Goal: Task Accomplishment & Management: Manage account settings

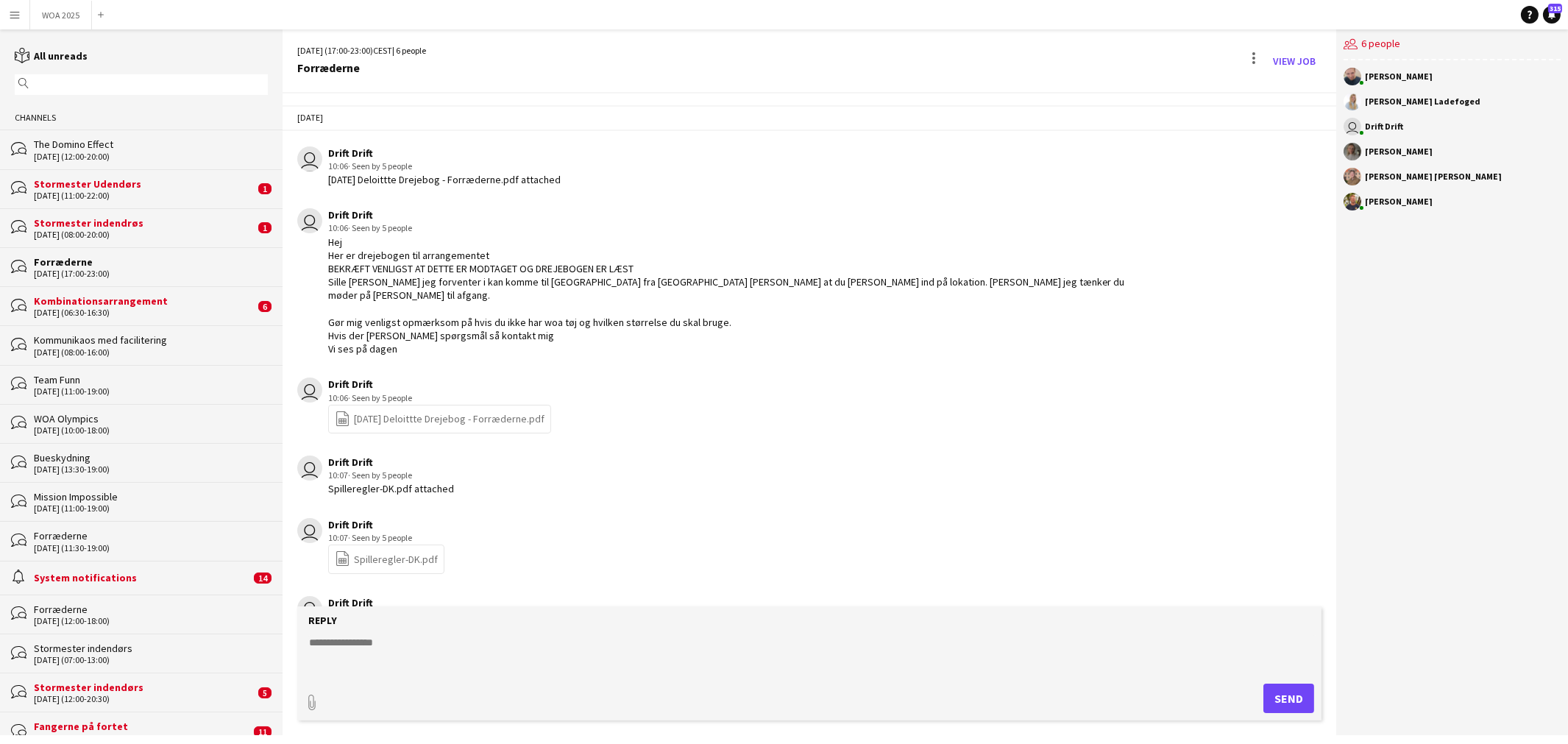
scroll to position [490, 0]
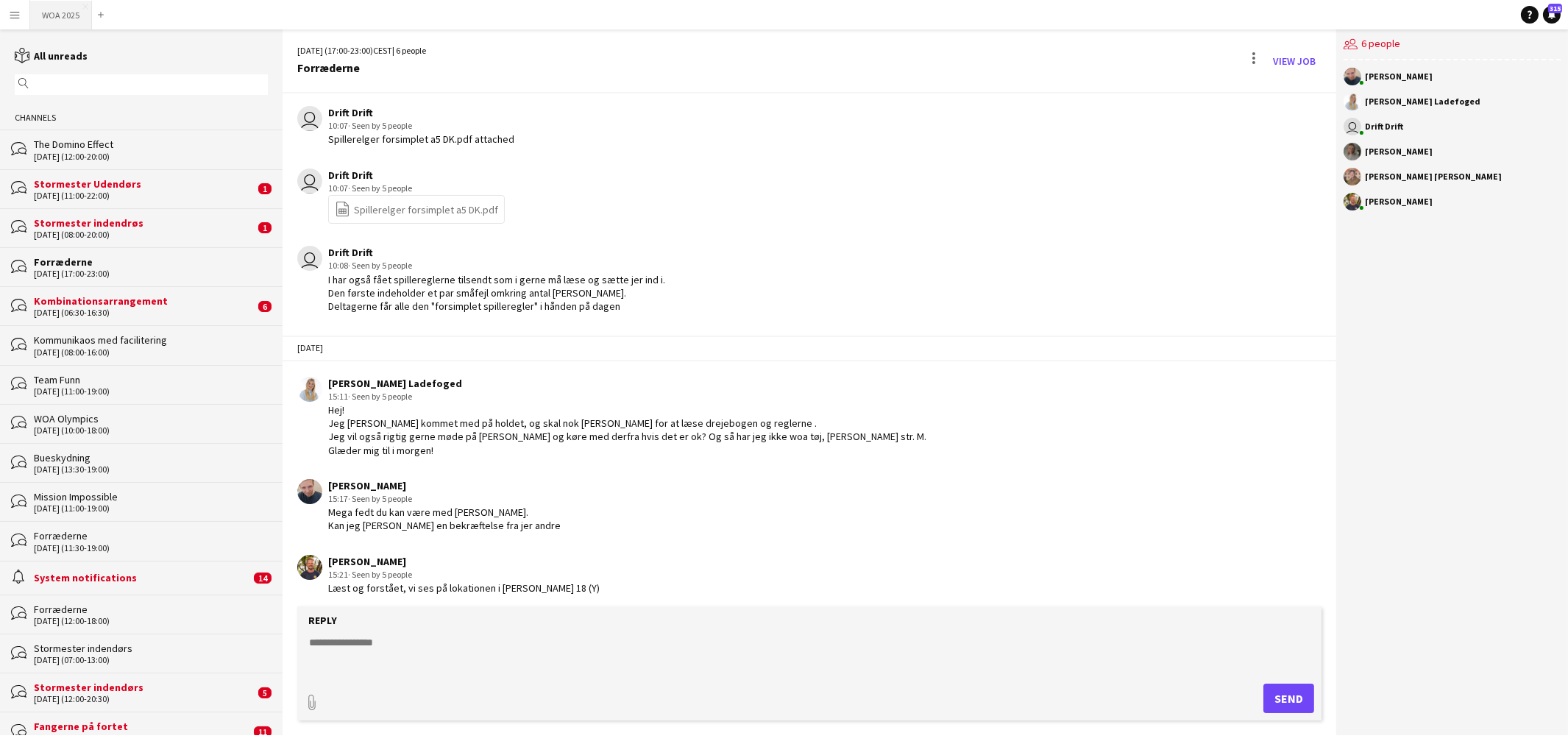
click at [70, 13] on button "WOA 2025 Close" at bounding box center [61, 15] width 62 height 29
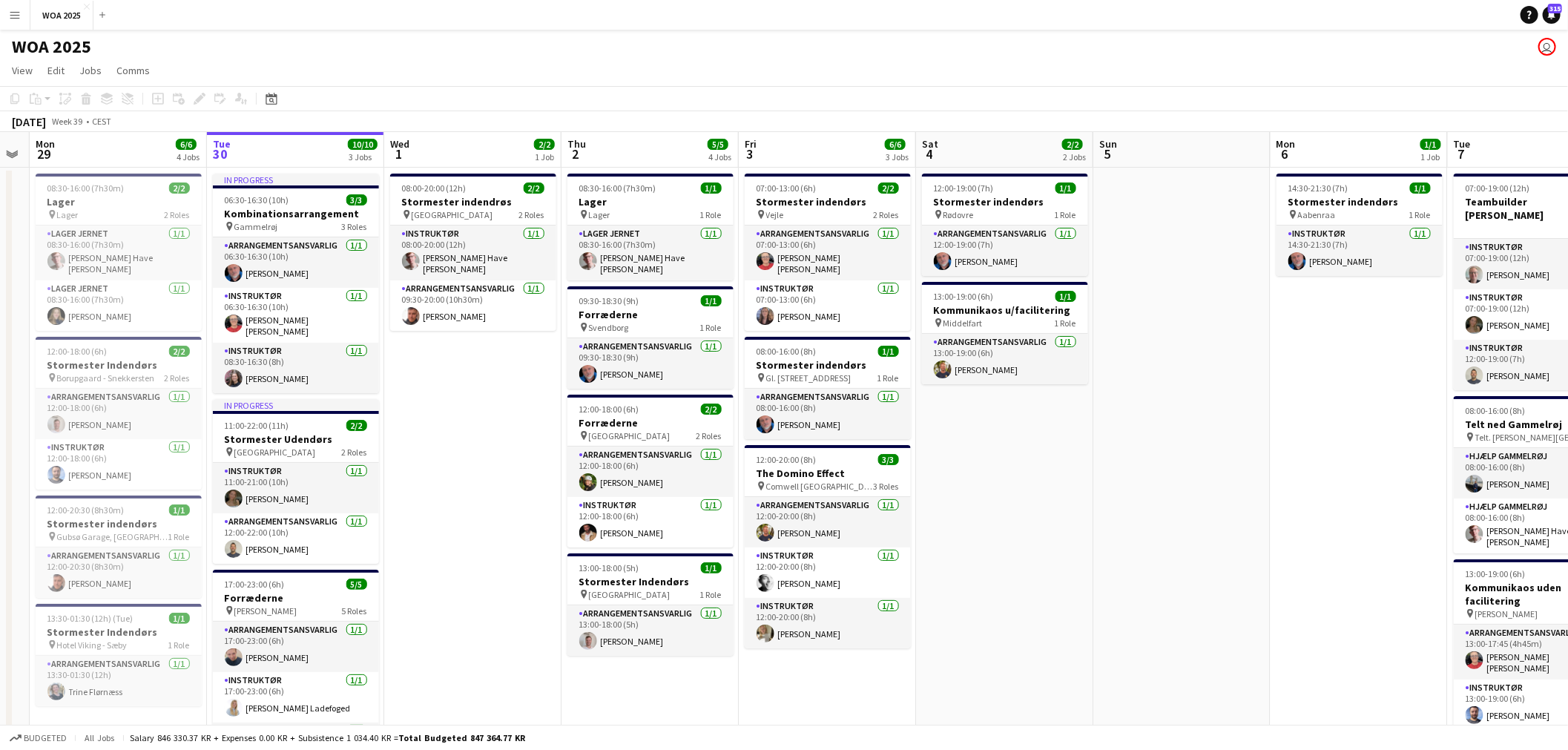
scroll to position [0, 520]
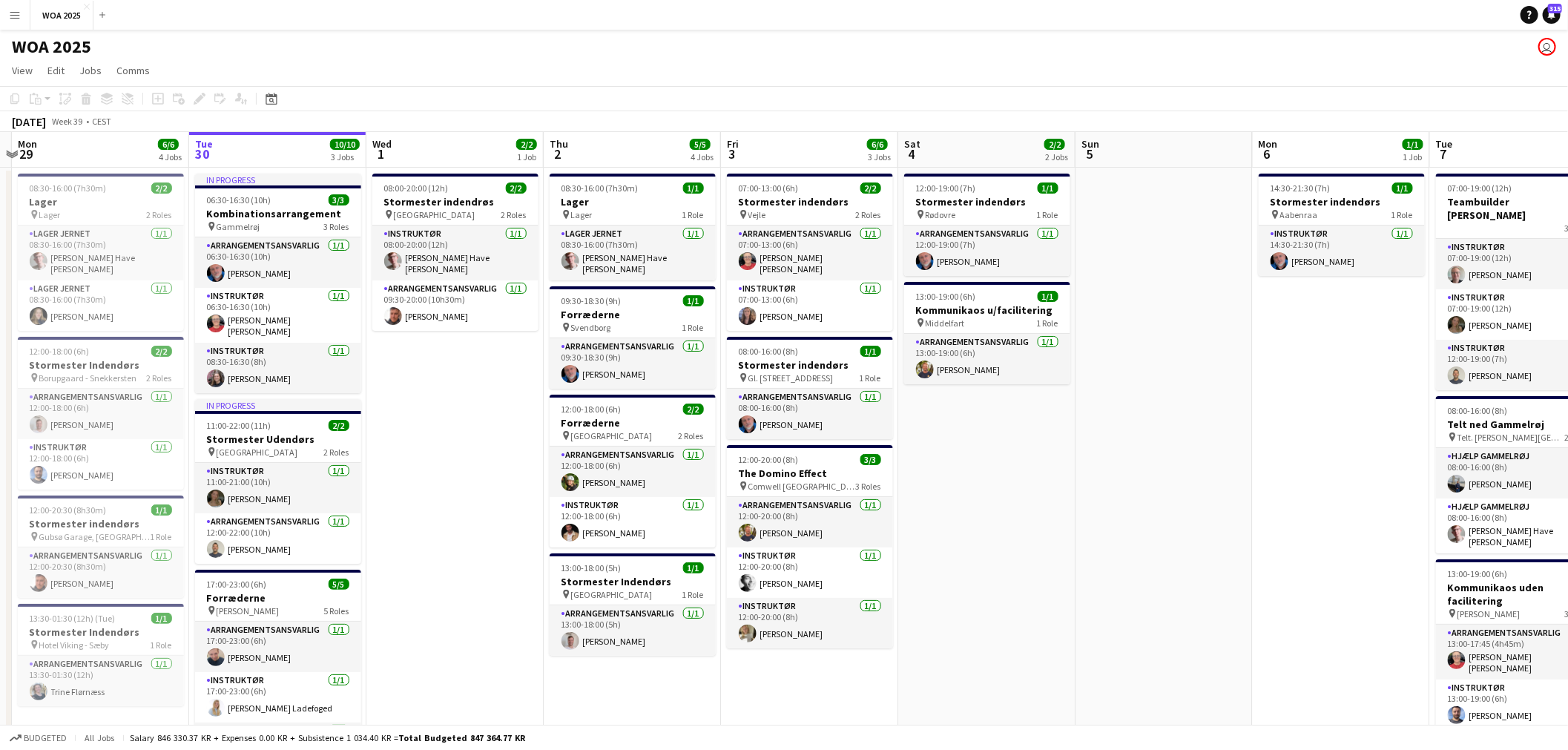
drag, startPoint x: 458, startPoint y: 443, endPoint x: 469, endPoint y: 419, distance: 26.4
click at [469, 419] on app-calendar-viewport "Fri 26 6/6 4 Jobs Sat 27 2/2 2 Jobs Sun 28 Mon 29 6/6 4 Jobs Tue 30 10/10 3 Job…" at bounding box center [784, 625] width 1568 height 987
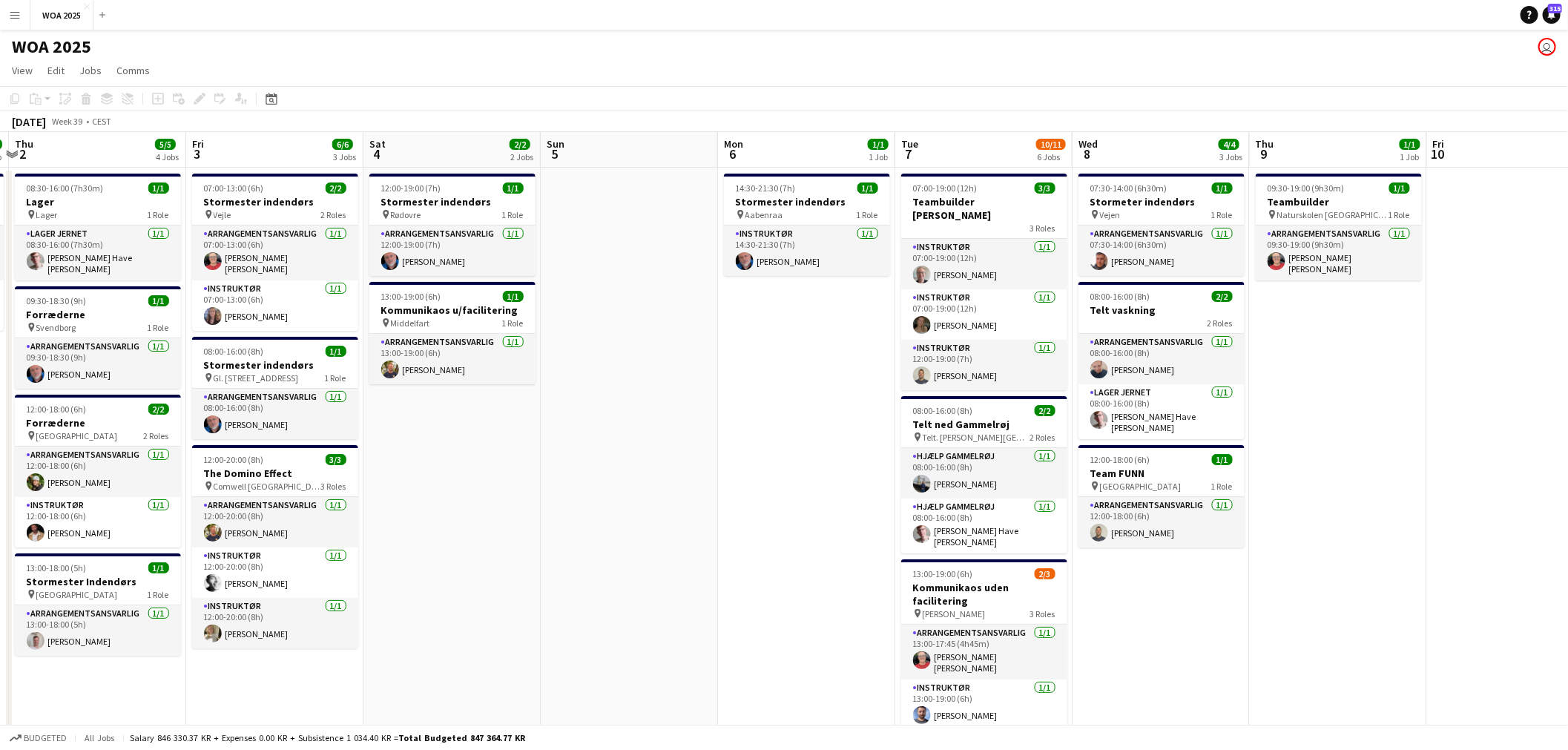
drag, startPoint x: 1205, startPoint y: 460, endPoint x: 706, endPoint y: 490, distance: 499.9
click at [706, 490] on app-calendar-viewport "Mon 29 6/6 4 Jobs Tue 30 10/10 3 Jobs Wed 1 2/2 1 Job Thu 2 5/5 4 Jobs Fri 3 6/…" at bounding box center [784, 625] width 1568 height 987
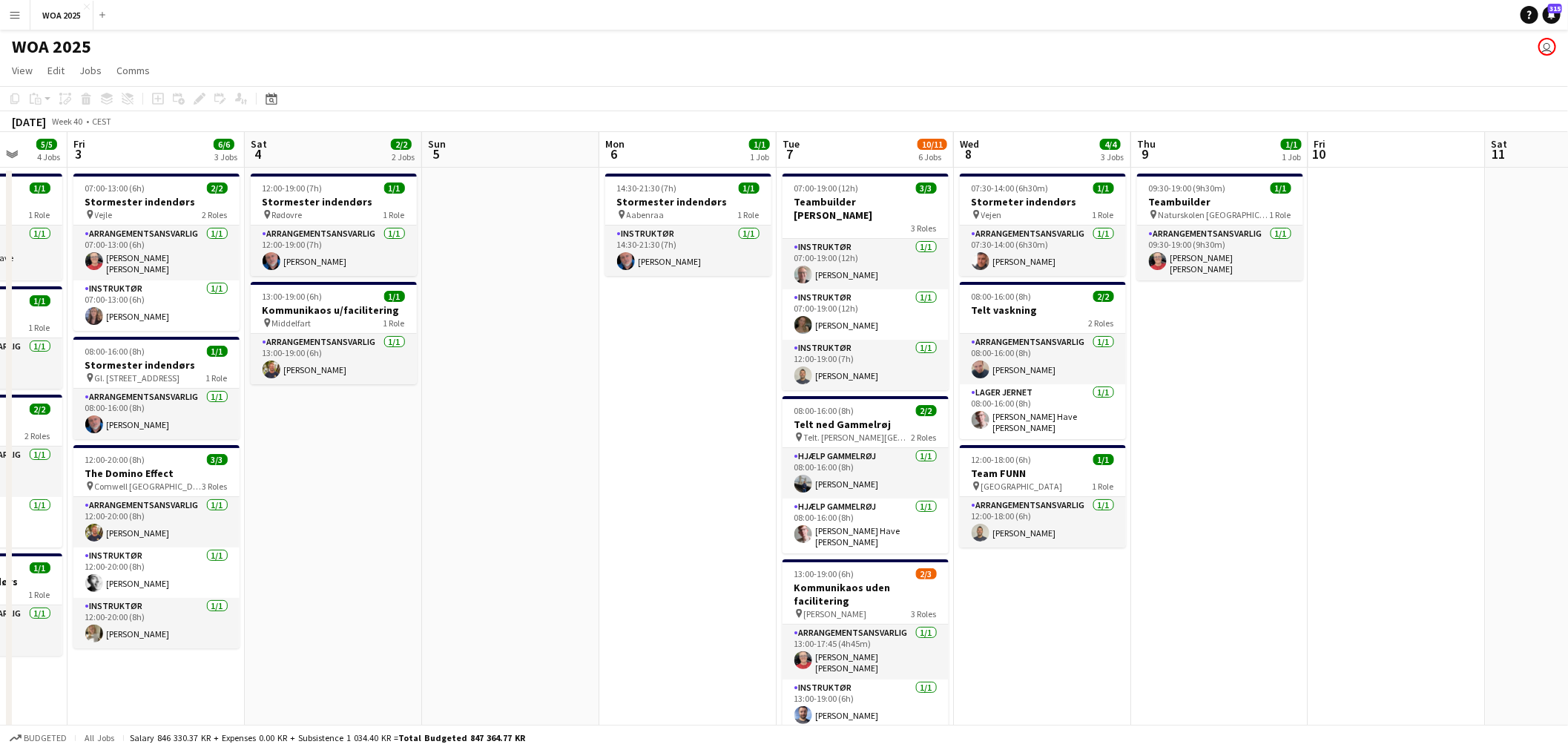
drag, startPoint x: 700, startPoint y: 496, endPoint x: 571, endPoint y: 513, distance: 130.1
click at [569, 513] on app-calendar-viewport "Tue 30 10/10 3 Jobs Wed 1 2/2 1 Job Thu 2 5/5 4 Jobs Fri 3 6/6 3 Jobs Sat 4 2/2…" at bounding box center [784, 625] width 1568 height 987
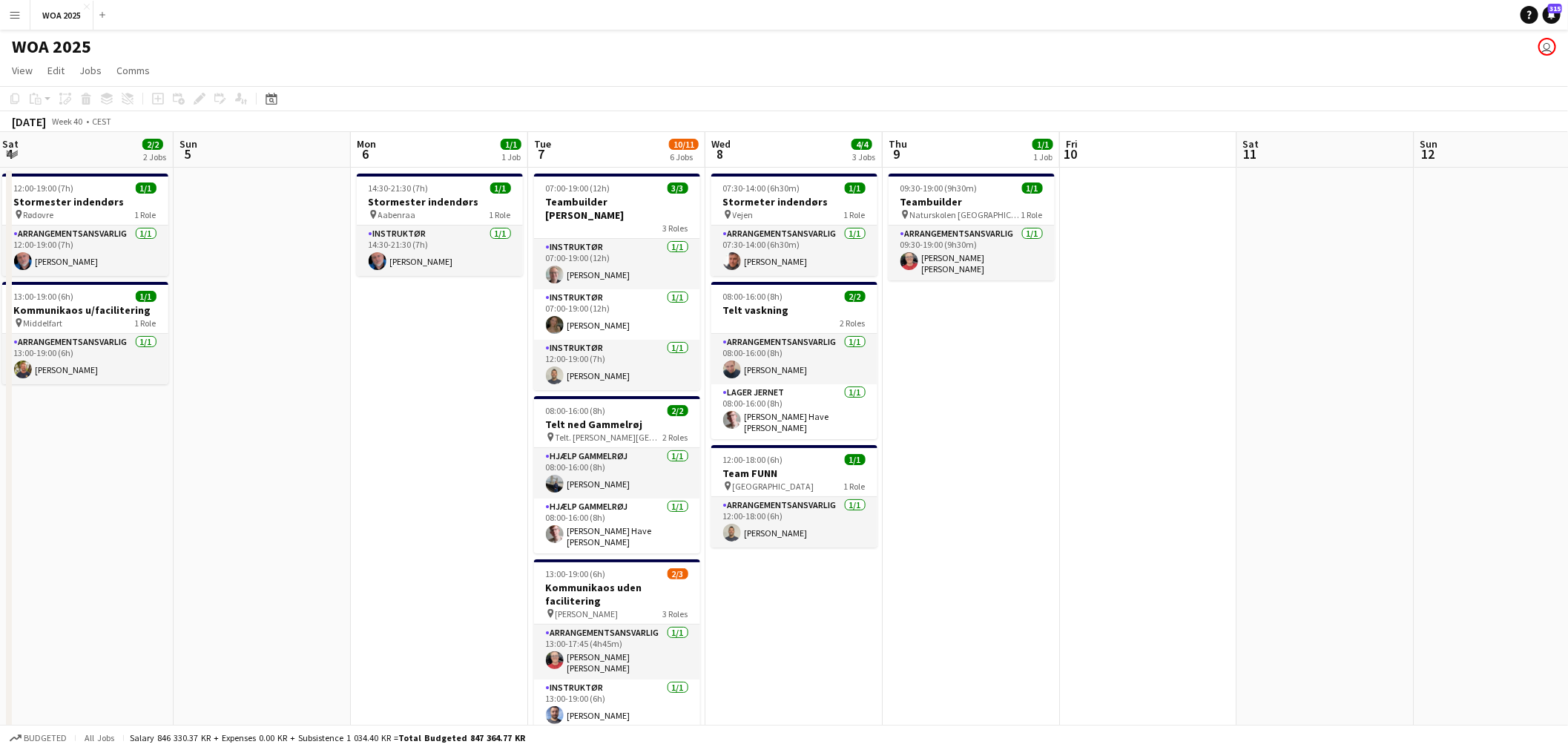
drag, startPoint x: 1137, startPoint y: 460, endPoint x: 1027, endPoint y: 472, distance: 110.7
click at [1027, 472] on app-calendar-viewport "Wed 1 2/2 1 Job Thu 2 5/5 4 Jobs Fri 3 6/6 3 Jobs Sat 4 2/2 2 Jobs Sun 5 Mon 6 …" at bounding box center [784, 625] width 1568 height 987
drag, startPoint x: 1321, startPoint y: 451, endPoint x: 894, endPoint y: 462, distance: 427.1
click at [894, 461] on app-calendar-viewport "Wed 1 2/2 1 Job Thu 2 5/5 4 Jobs Fri 3 6/6 3 Jobs Sat 4 2/2 2 Jobs Sun 5 Mon 6 …" at bounding box center [784, 625] width 1568 height 987
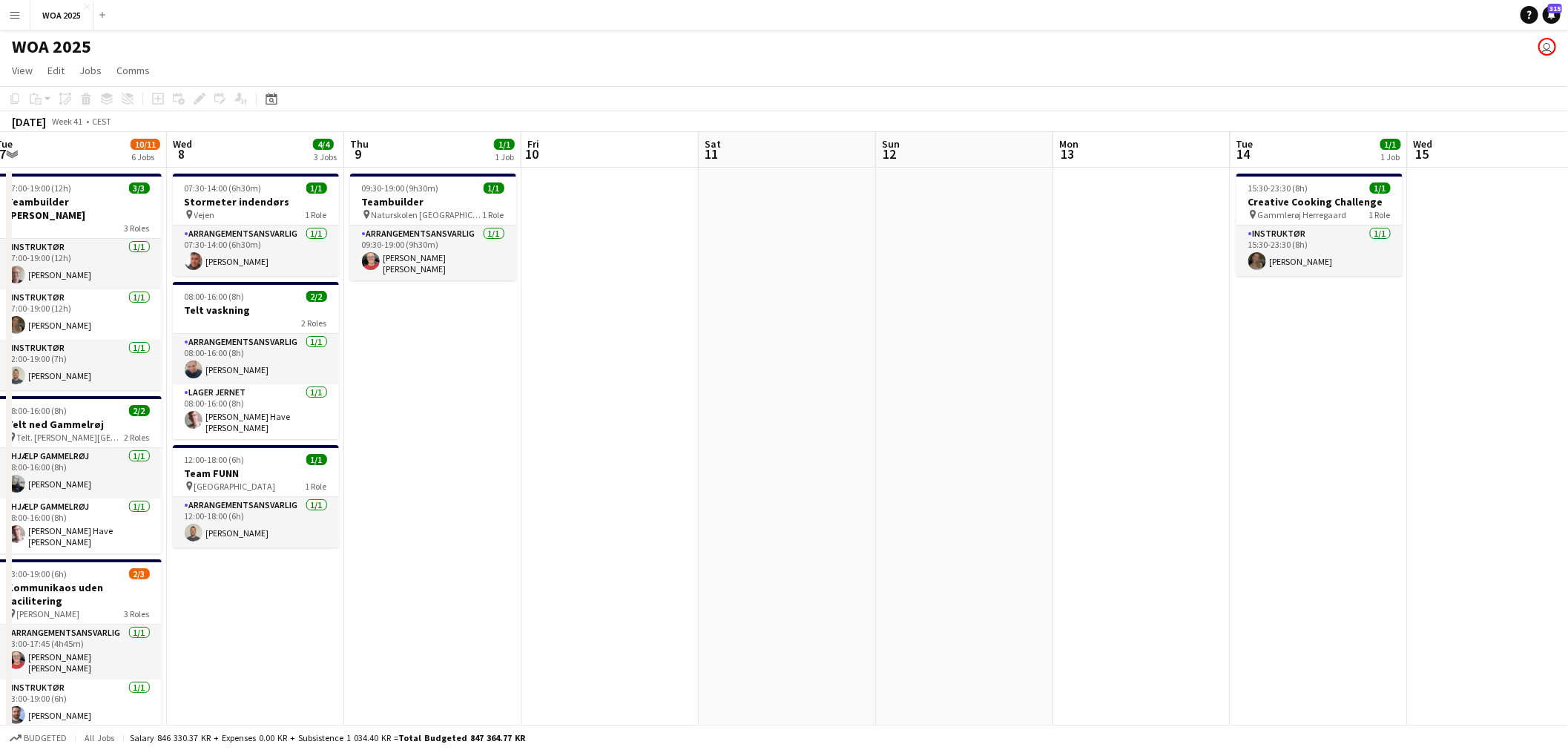
drag, startPoint x: 1147, startPoint y: 437, endPoint x: 691, endPoint y: 492, distance: 459.3
click at [691, 492] on app-calendar-viewport "Sat 4 2/2 2 Jobs Sun 5 Mon 6 1/1 1 Job Tue 7 10/11 6 Jobs Wed 8 4/4 3 Jobs Thu …" at bounding box center [784, 625] width 1568 height 987
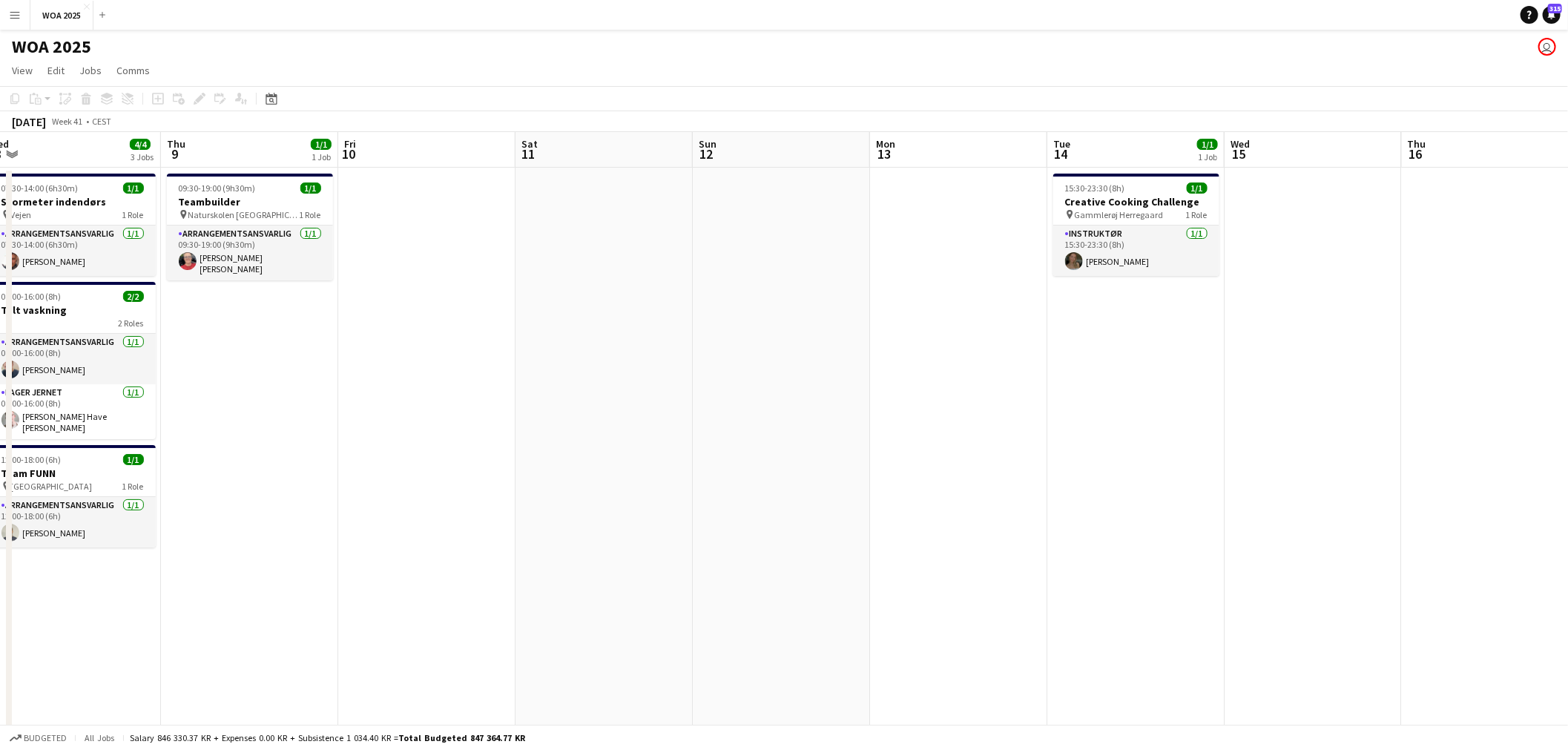
drag, startPoint x: 1024, startPoint y: 469, endPoint x: 675, endPoint y: 501, distance: 350.5
click at [675, 501] on app-calendar-viewport "Mon 6 1/1 1 Job Tue 7 10/11 6 Jobs Wed 8 4/4 3 Jobs Thu 9 1/1 1 Job Fri 10 Sat …" at bounding box center [784, 625] width 1568 height 987
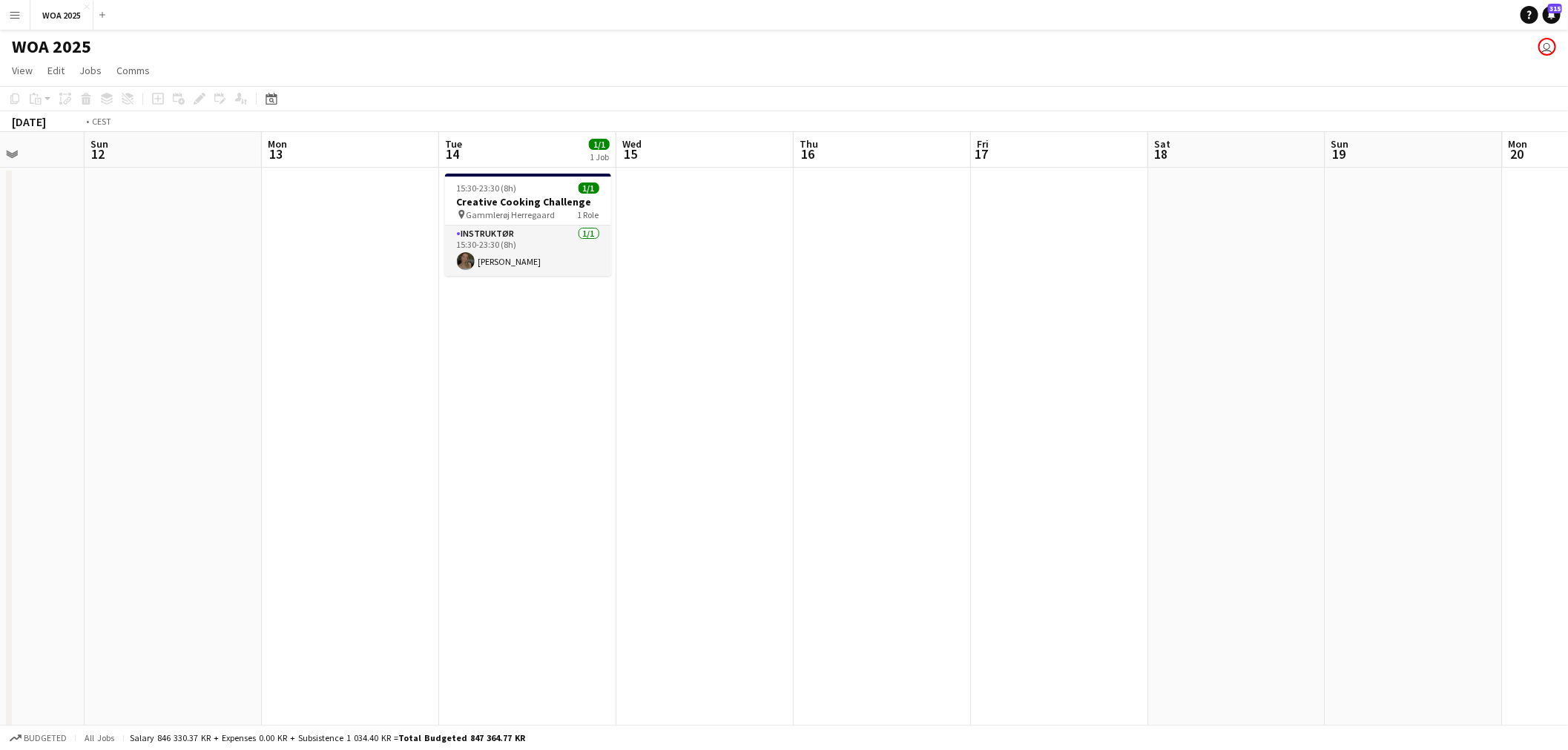
drag, startPoint x: 1095, startPoint y: 477, endPoint x: 681, endPoint y: 493, distance: 414.3
click at [683, 493] on app-calendar-viewport "Thu 9 1/1 1 Job Fri 10 Sat 11 Sun 12 Mon 13 Tue 14 1/1 1 Job Wed 15 Thu 16 Fri …" at bounding box center [784, 625] width 1568 height 987
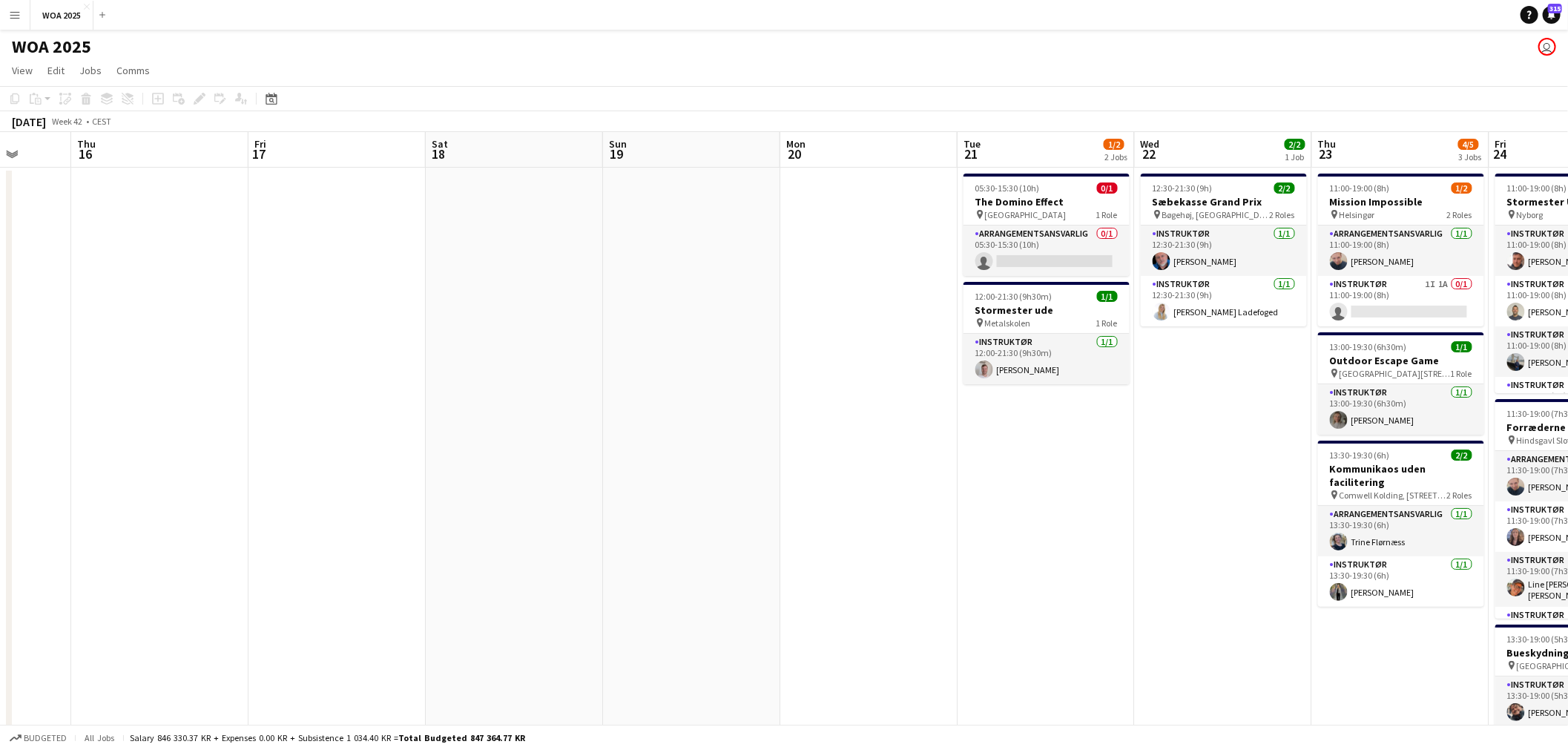
scroll to position [0, 506]
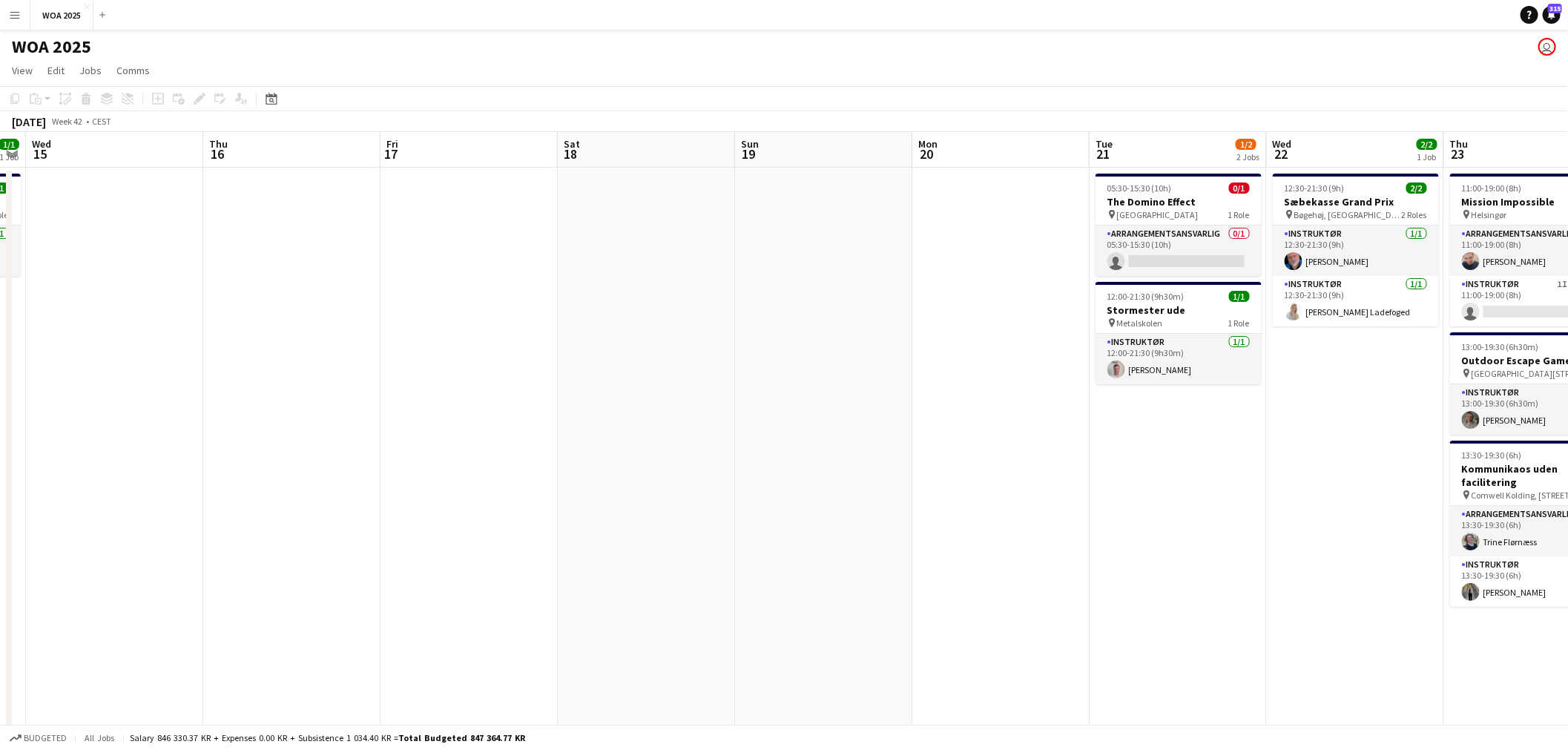
drag, startPoint x: 925, startPoint y: 494, endPoint x: 879, endPoint y: 495, distance: 46.0
click at [879, 495] on app-calendar-viewport "Sun 12 Mon 13 Tue 14 1/1 1 Job Wed 15 Thu 16 Fri 17 Sat 18 Sun 19 Mon 20 Tue 21…" at bounding box center [784, 625] width 1568 height 987
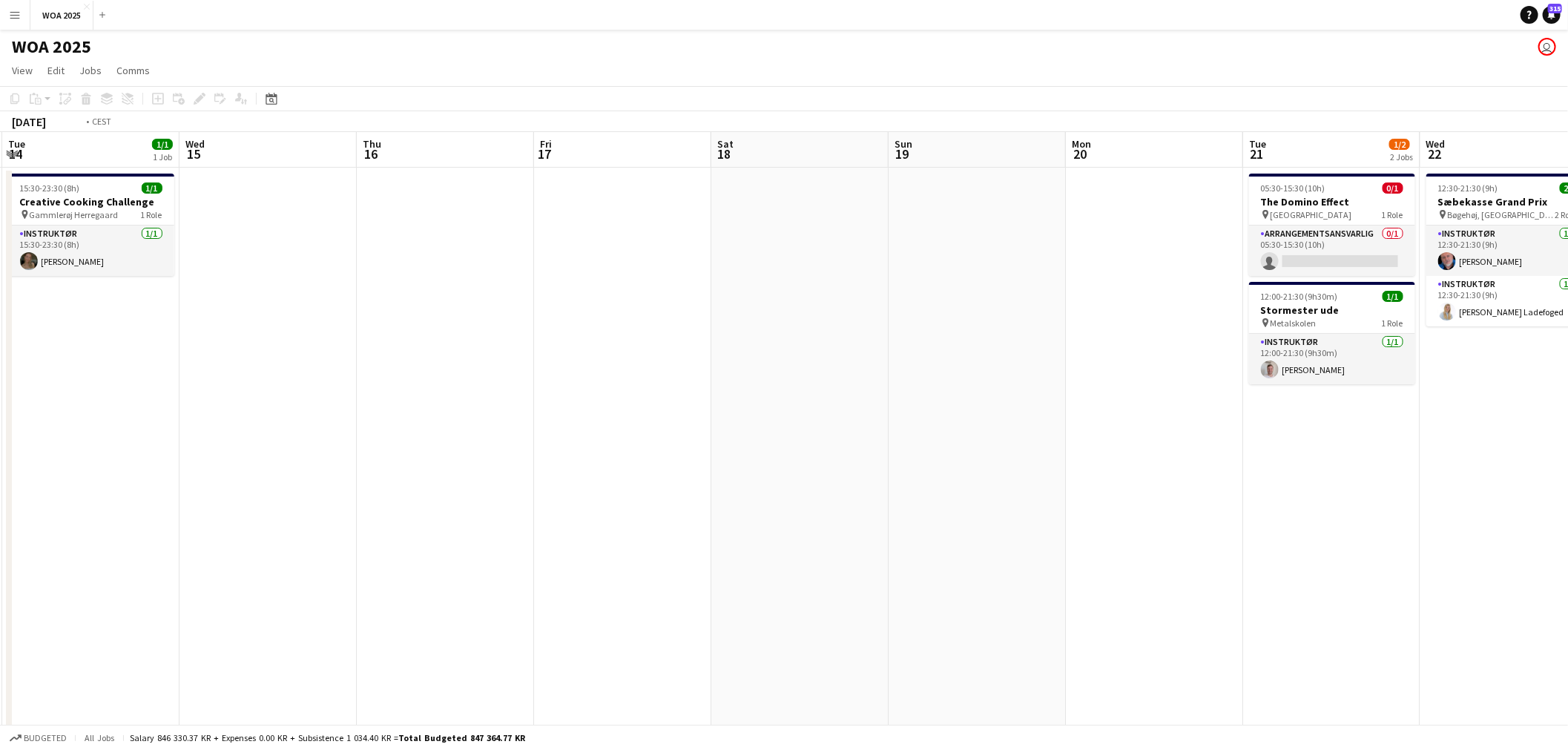
drag, startPoint x: 665, startPoint y: 284, endPoint x: 1154, endPoint y: 292, distance: 489.1
click at [1154, 292] on app-calendar-viewport "Sun 12 Mon 13 Tue 14 1/1 1 Job Wed 15 Thu 16 Fri 17 Sat 18 Sun 19 Mon 20 Tue 21…" at bounding box center [784, 625] width 1568 height 987
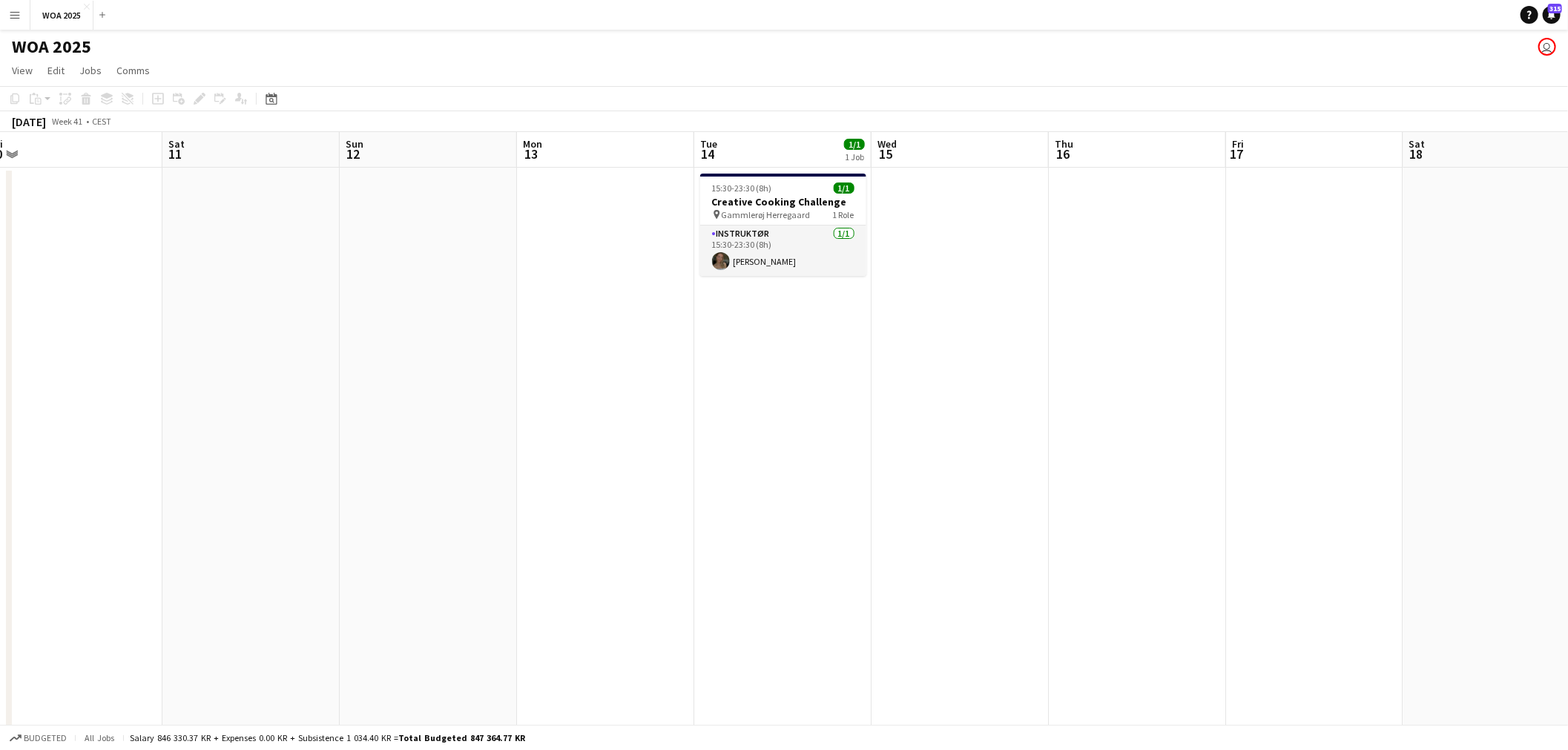
drag, startPoint x: 792, startPoint y: 329, endPoint x: 870, endPoint y: 322, distance: 78.3
click at [1130, 324] on app-calendar-viewport "Wed 8 4/4 3 Jobs Thu 9 1/1 1 Job Fri 10 Sat 11 Sun 12 Mon 13 Tue 14 1/1 1 Job W…" at bounding box center [784, 625] width 1568 height 987
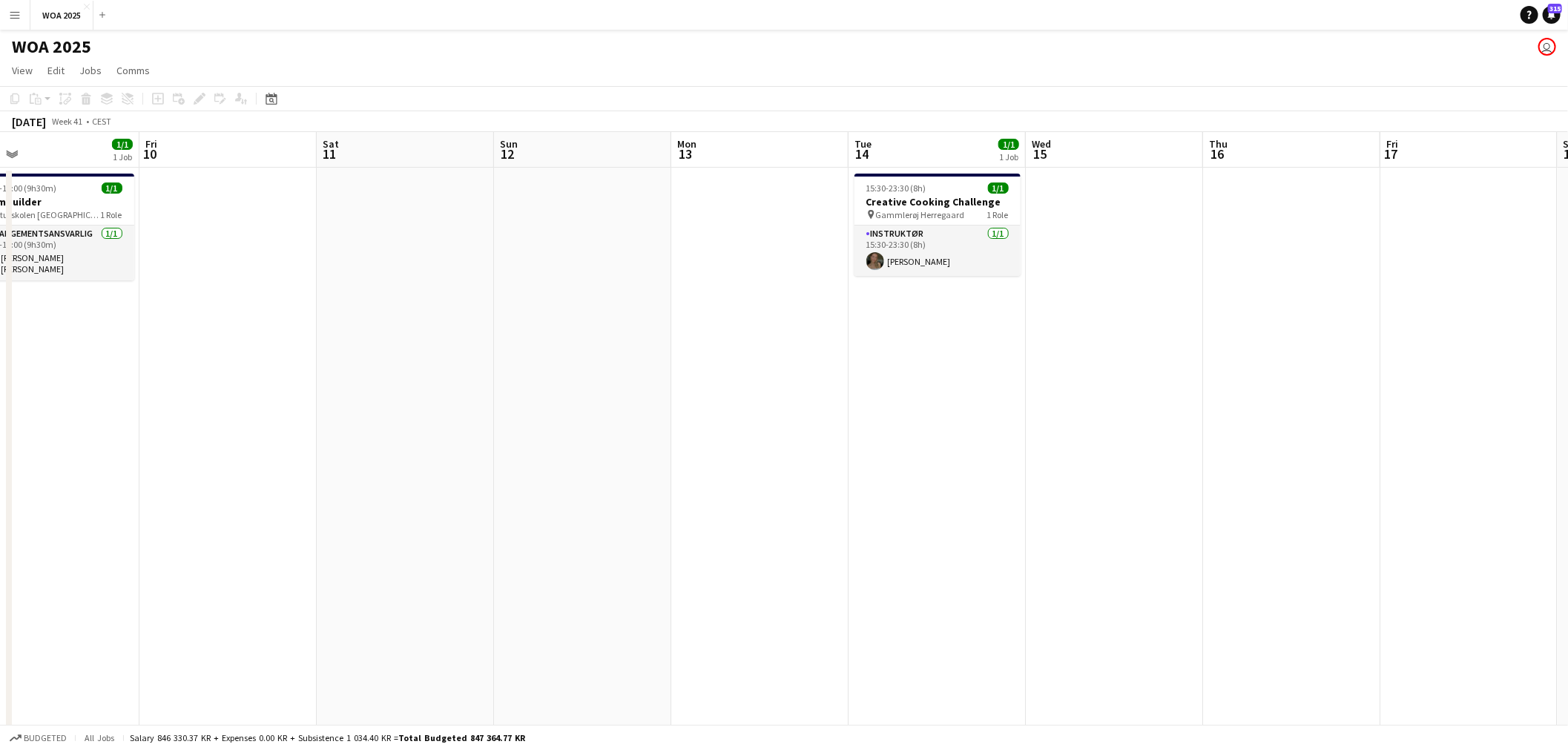
drag, startPoint x: 451, startPoint y: 345, endPoint x: 1095, endPoint y: 334, distance: 644.1
click at [1095, 334] on app-calendar-viewport "Wed 8 4/4 3 Jobs Thu 9 1/1 1 Job Fri 10 Sat 11 Sun 12 Mon 13 Tue 14 1/1 1 Job W…" at bounding box center [784, 625] width 1568 height 987
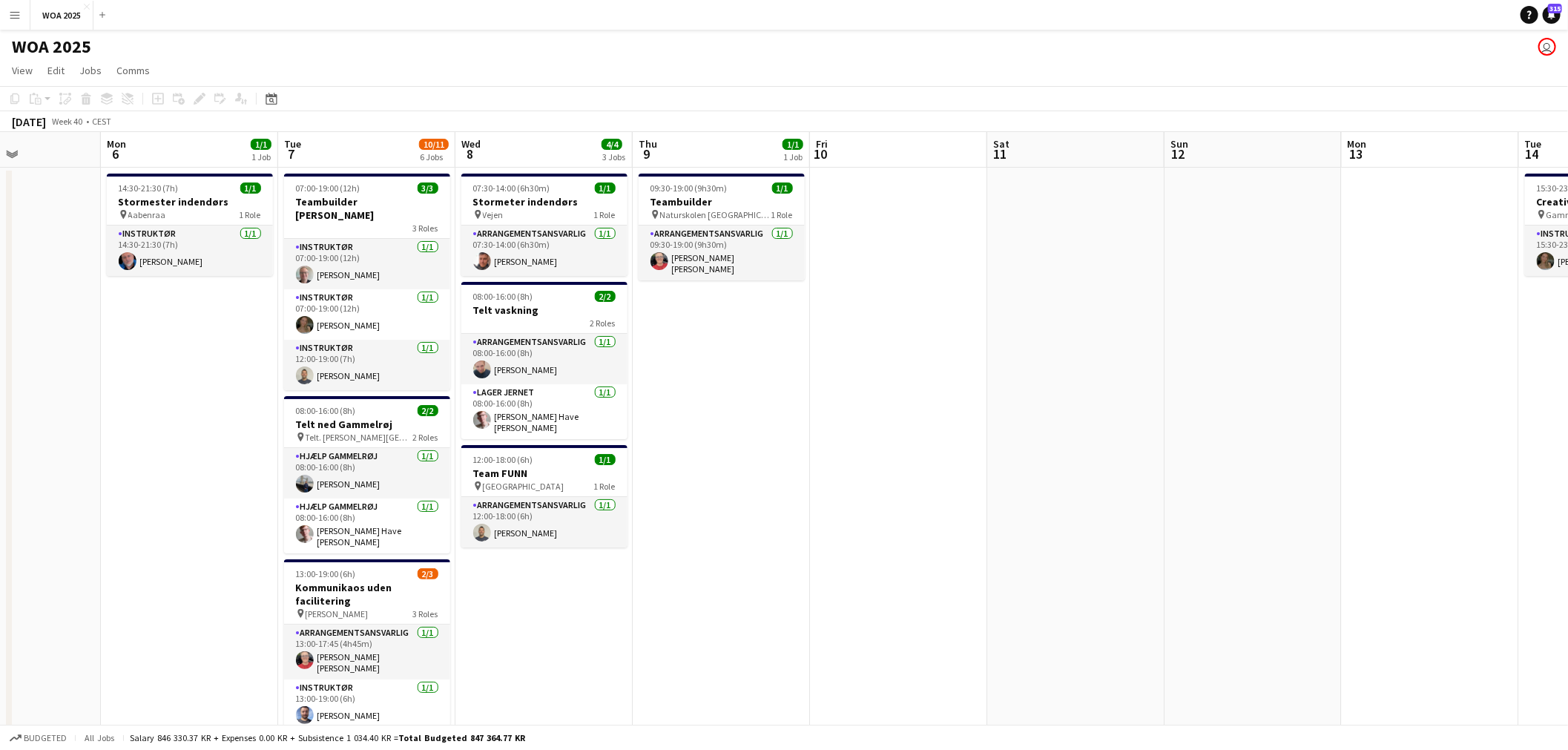
scroll to position [0, 333]
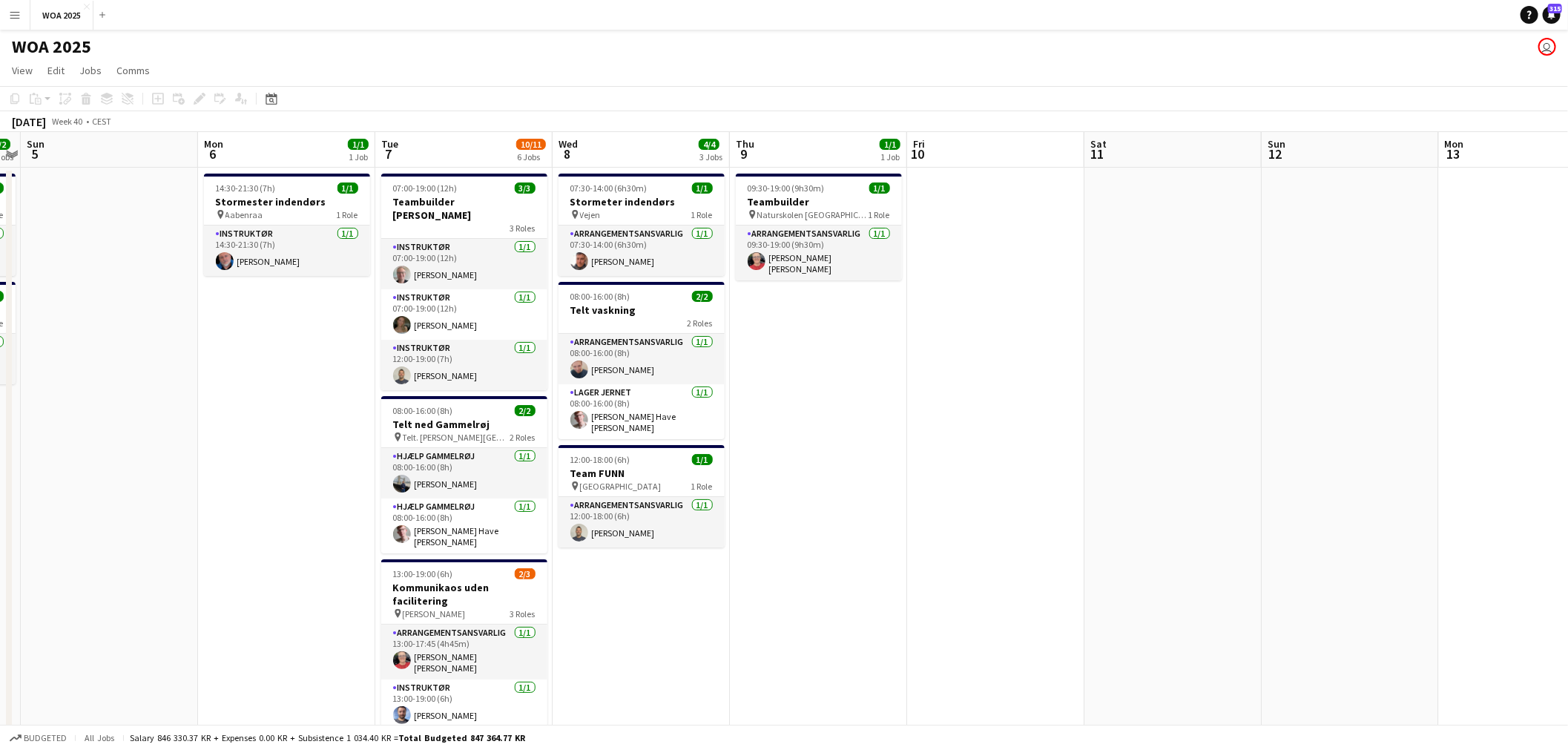
drag, startPoint x: 571, startPoint y: 381, endPoint x: 814, endPoint y: 386, distance: 243.1
click at [814, 386] on app-calendar-viewport "Fri 3 6/6 3 Jobs Sat 4 2/2 2 Jobs Sun 5 Mon 6 1/1 1 Job Tue 7 10/11 6 Jobs Wed …" at bounding box center [784, 625] width 1568 height 987
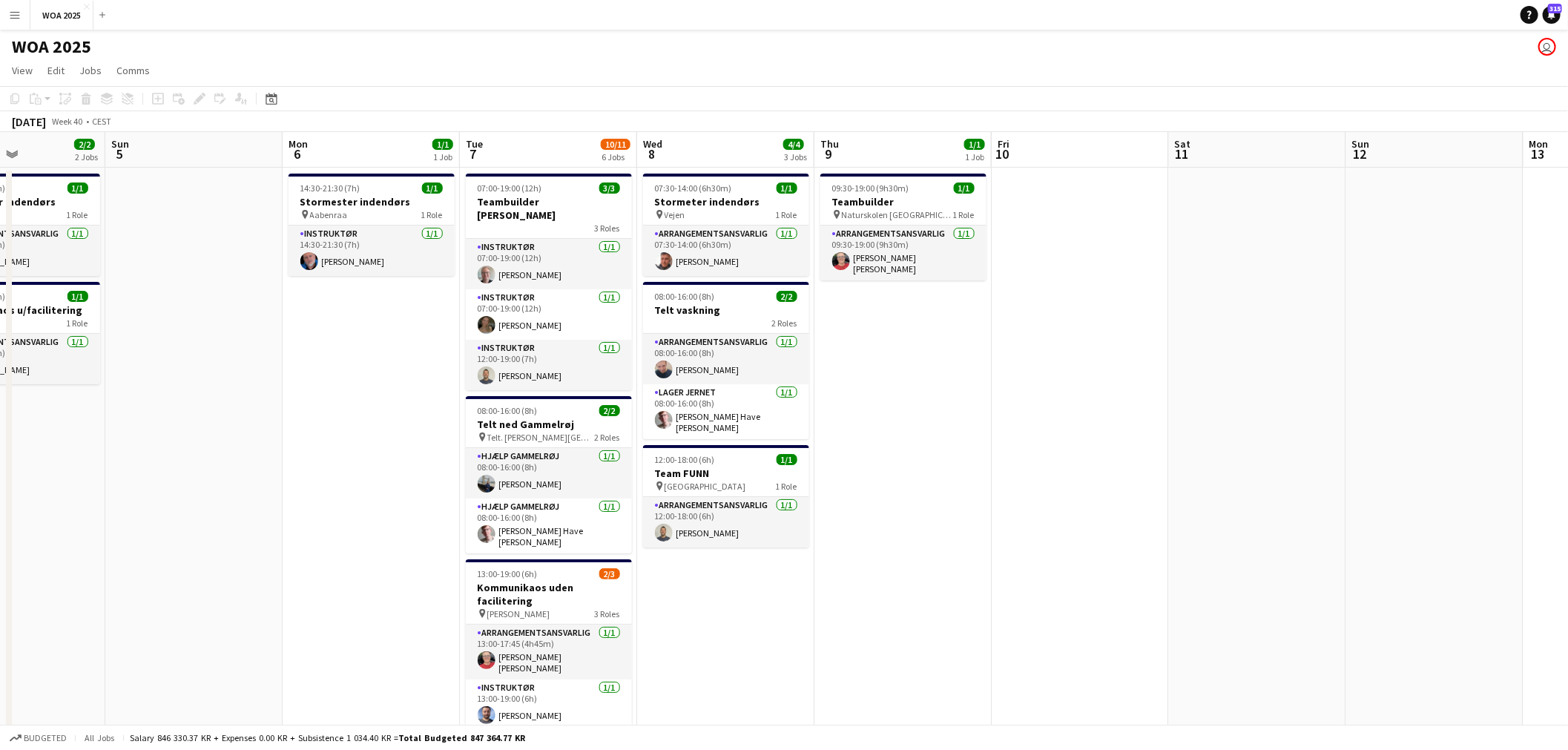
scroll to position [0, 507]
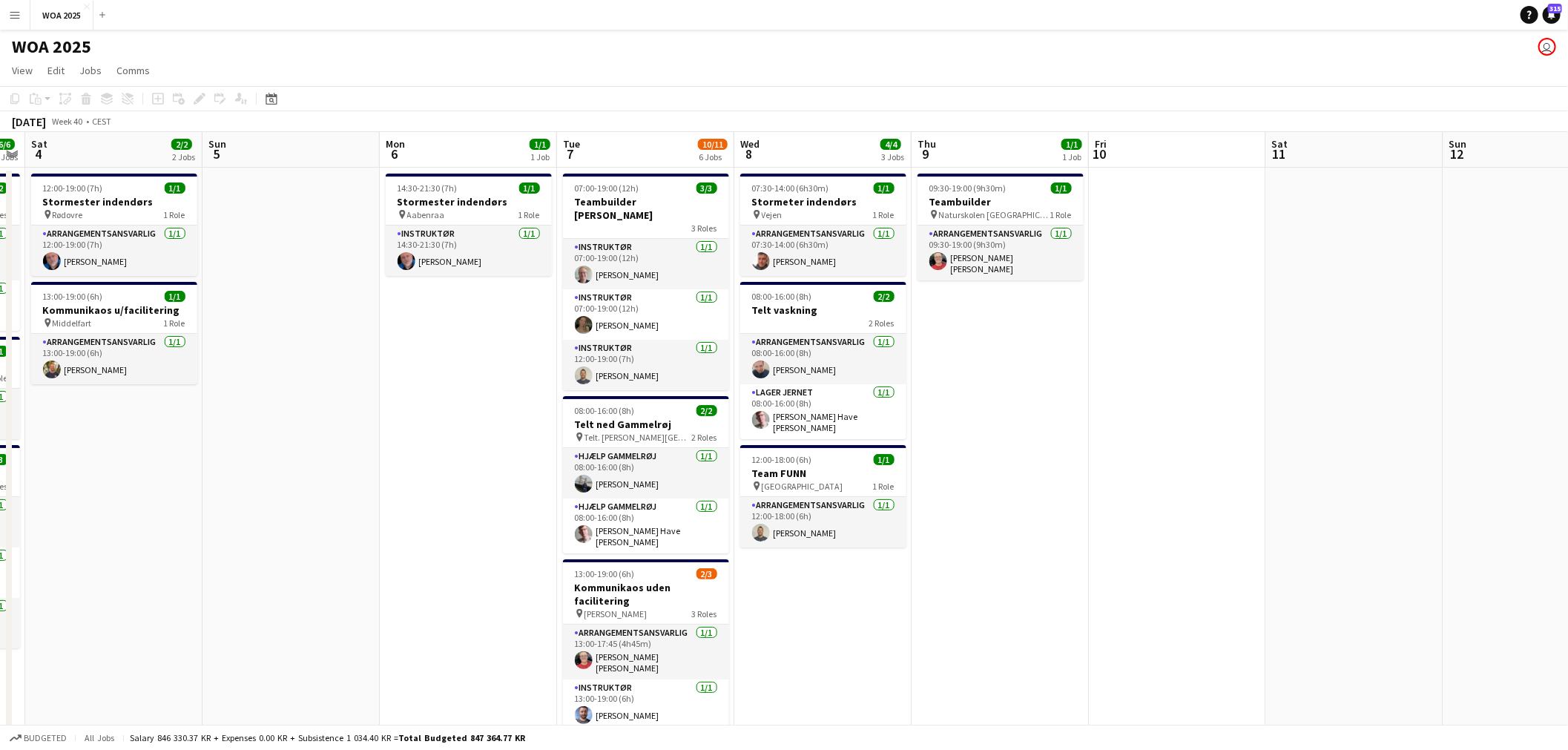
drag, startPoint x: 655, startPoint y: 369, endPoint x: 837, endPoint y: 375, distance: 182.1
click at [837, 375] on app-calendar-viewport "Wed 1 2/2 1 Job Thu 2 5/5 4 Jobs Fri 3 6/6 3 Jobs Sat 4 2/2 2 Jobs Sun 5 Mon 6 …" at bounding box center [784, 625] width 1568 height 987
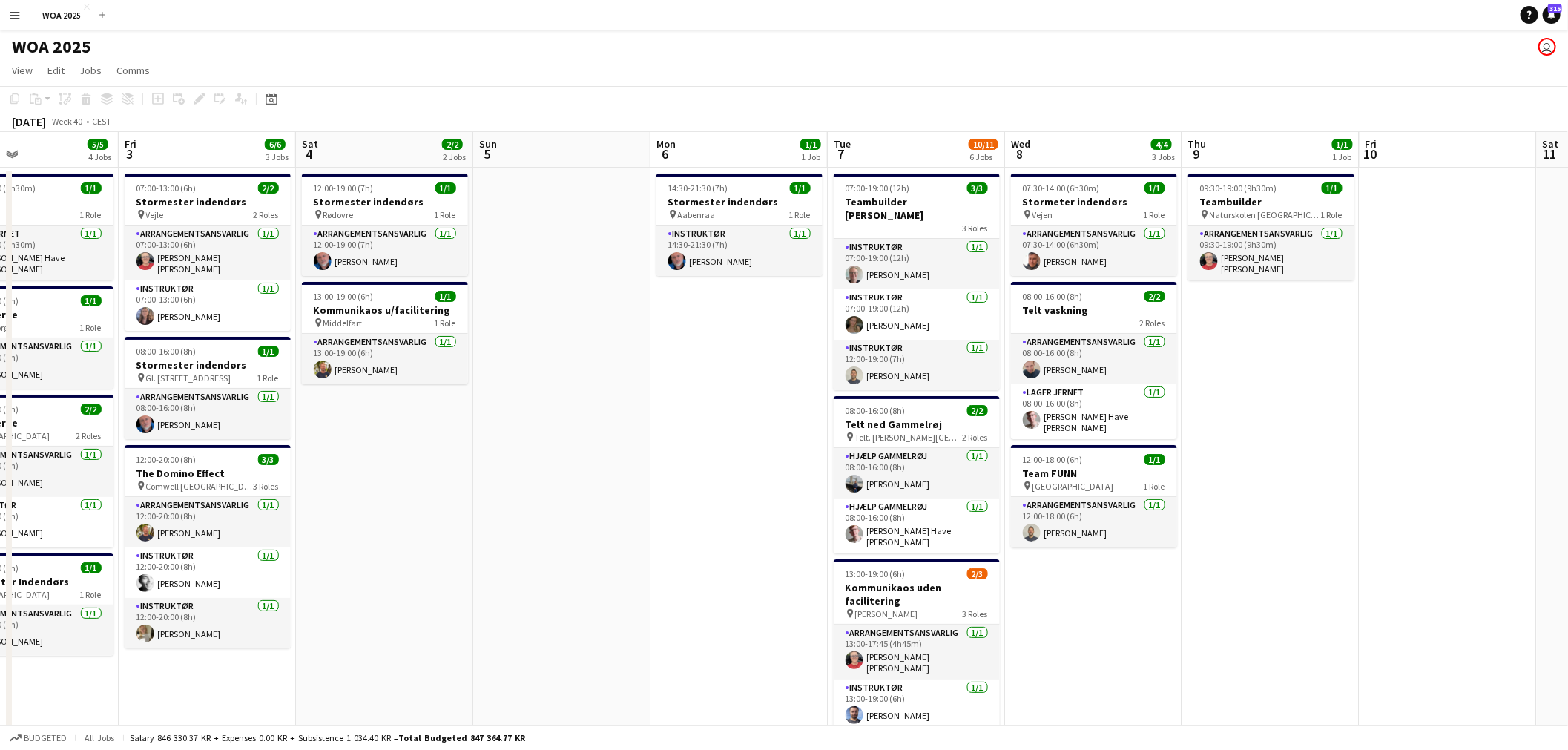
drag, startPoint x: 391, startPoint y: 273, endPoint x: 648, endPoint y: 293, distance: 257.8
click at [648, 293] on app-calendar-viewport "Mon 29 6/6 4 Jobs Tue 30 10/10 3 Jobs Wed 1 2/2 1 Job Thu 2 5/5 4 Jobs Fri 3 6/…" at bounding box center [784, 625] width 1568 height 987
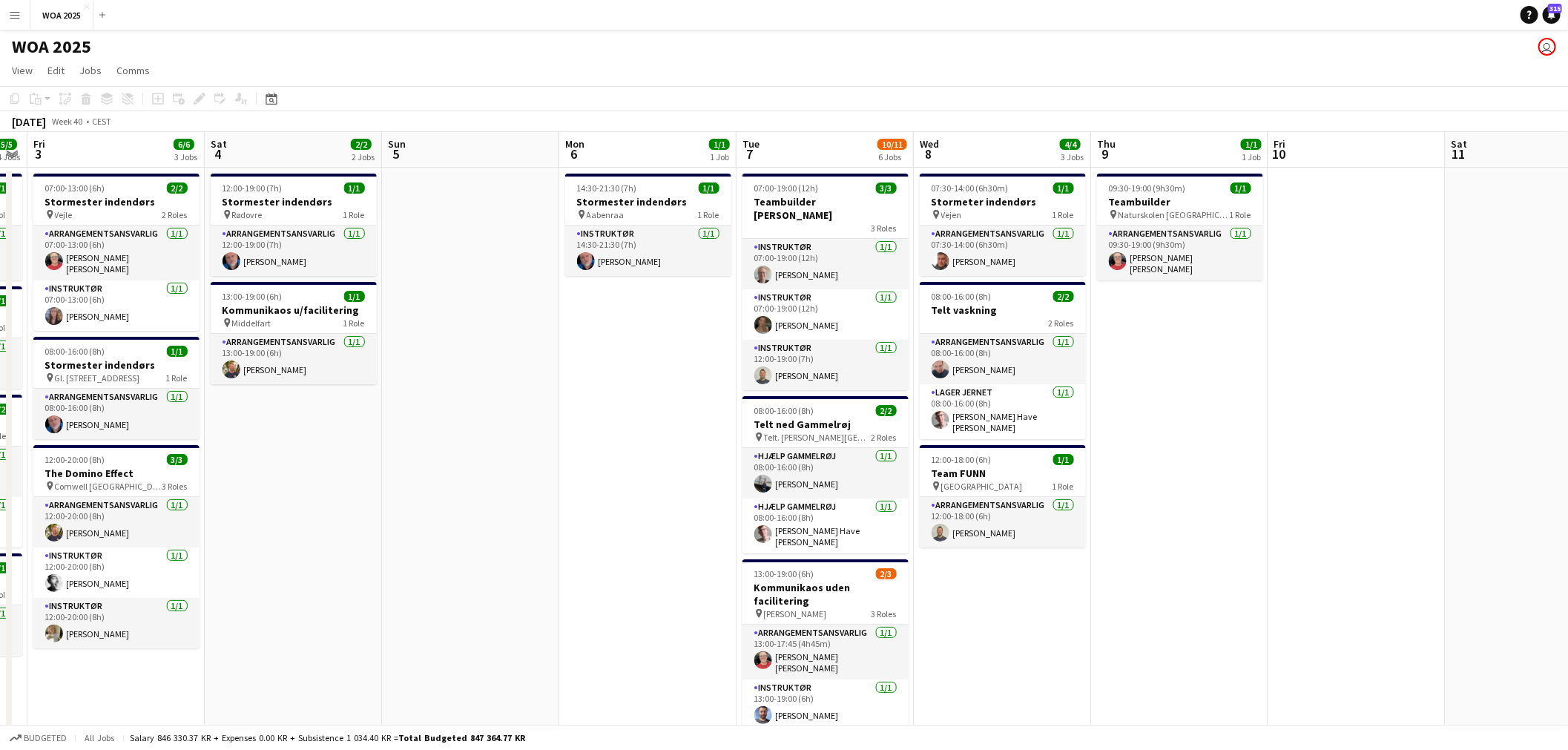
scroll to position [0, 506]
drag, startPoint x: 732, startPoint y: 319, endPoint x: 645, endPoint y: 322, distance: 87.1
click at [645, 322] on app-calendar-viewport "Tue 30 10/10 3 Jobs Wed 1 2/2 1 Job Thu 2 5/5 4 Jobs Fri 3 6/6 3 Jobs Sat 4 2/2…" at bounding box center [784, 625] width 1568 height 987
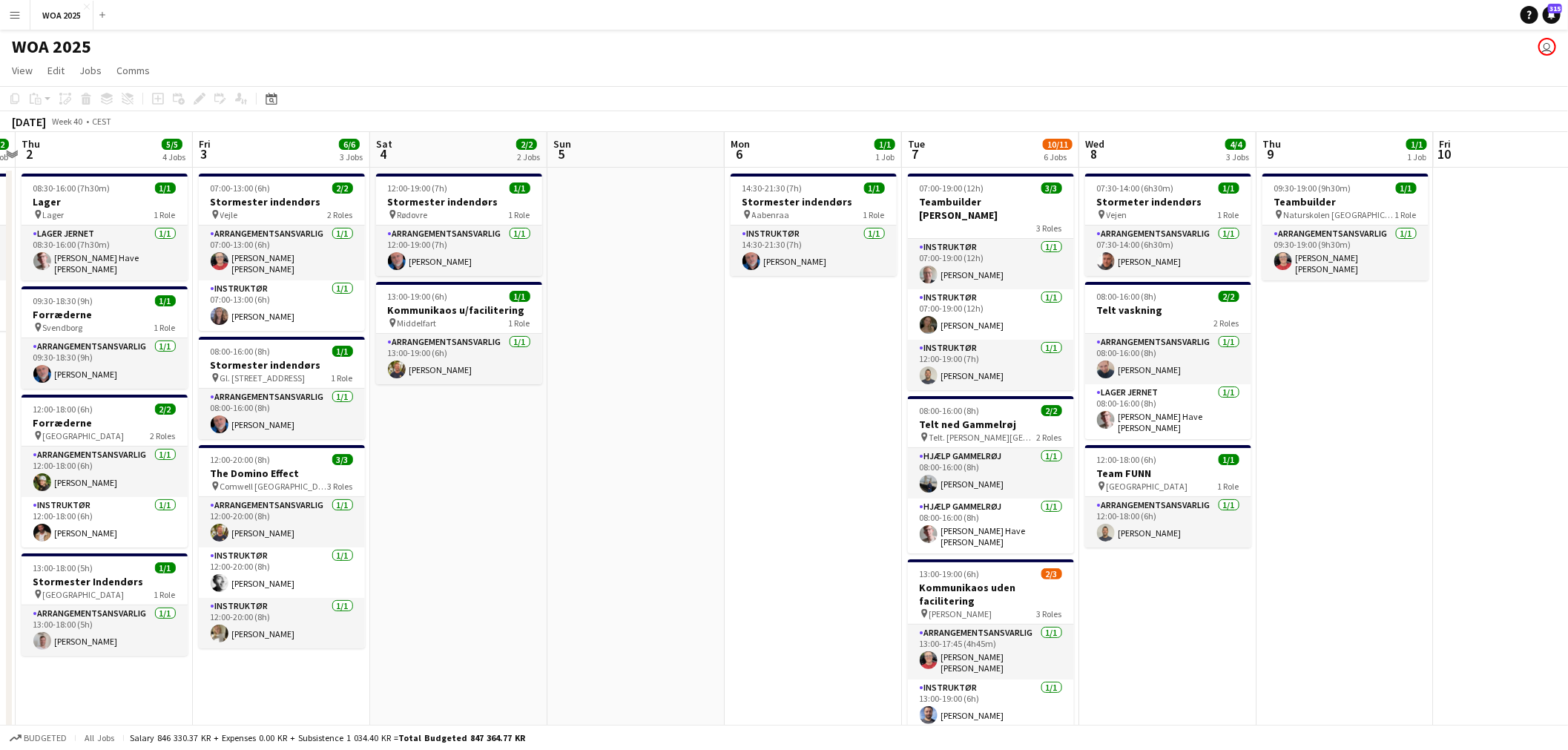
scroll to position [0, 309]
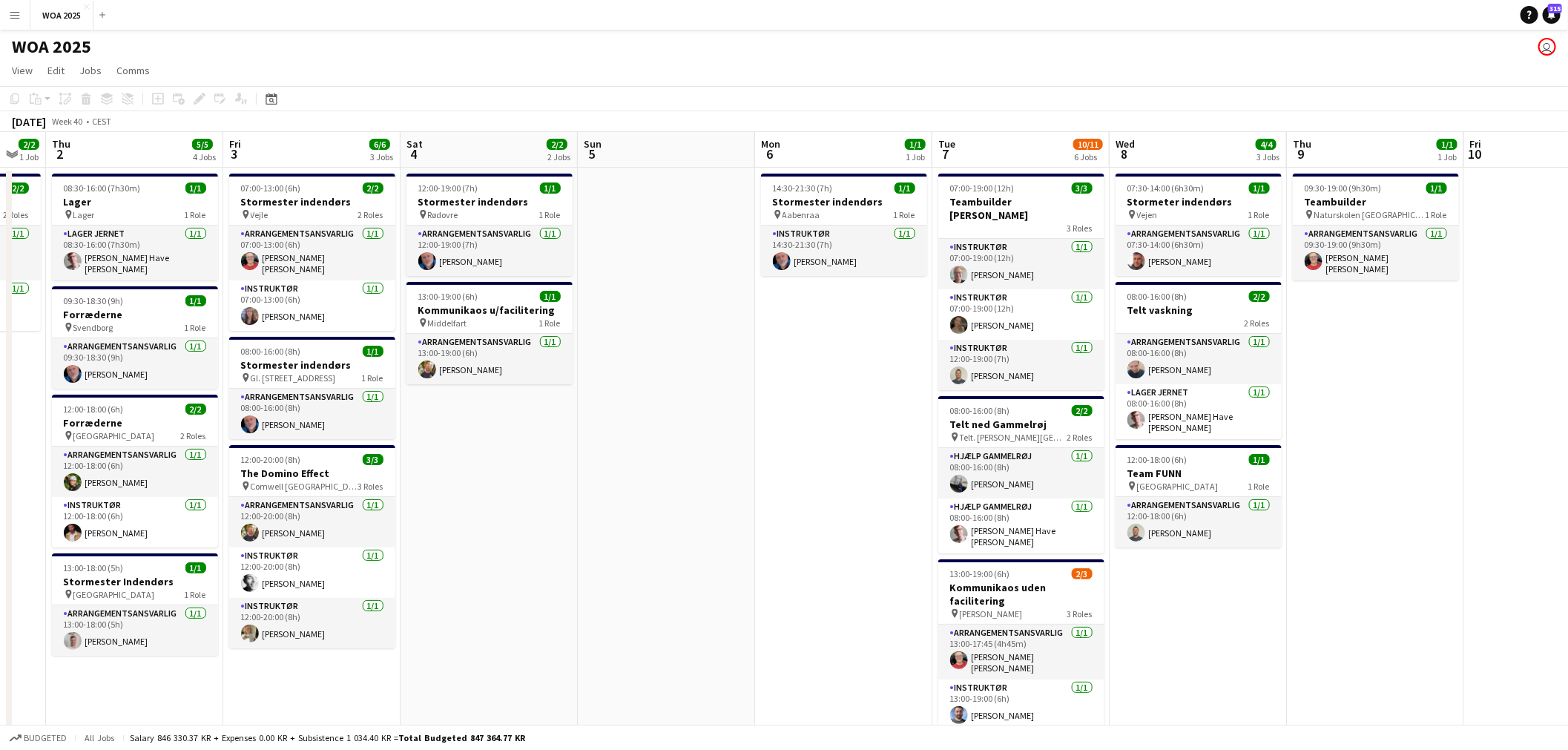
drag, startPoint x: 461, startPoint y: 325, endPoint x: 654, endPoint y: 323, distance: 193.0
click at [659, 325] on app-calendar-viewport "Tue 30 10/10 3 Jobs Wed 1 2/2 1 Job Thu 2 5/5 4 Jobs Fri 3 6/6 3 Jobs Sat 4 2/2…" at bounding box center [784, 625] width 1568 height 987
click at [116, 196] on h3 "Lager" at bounding box center [135, 202] width 166 height 13
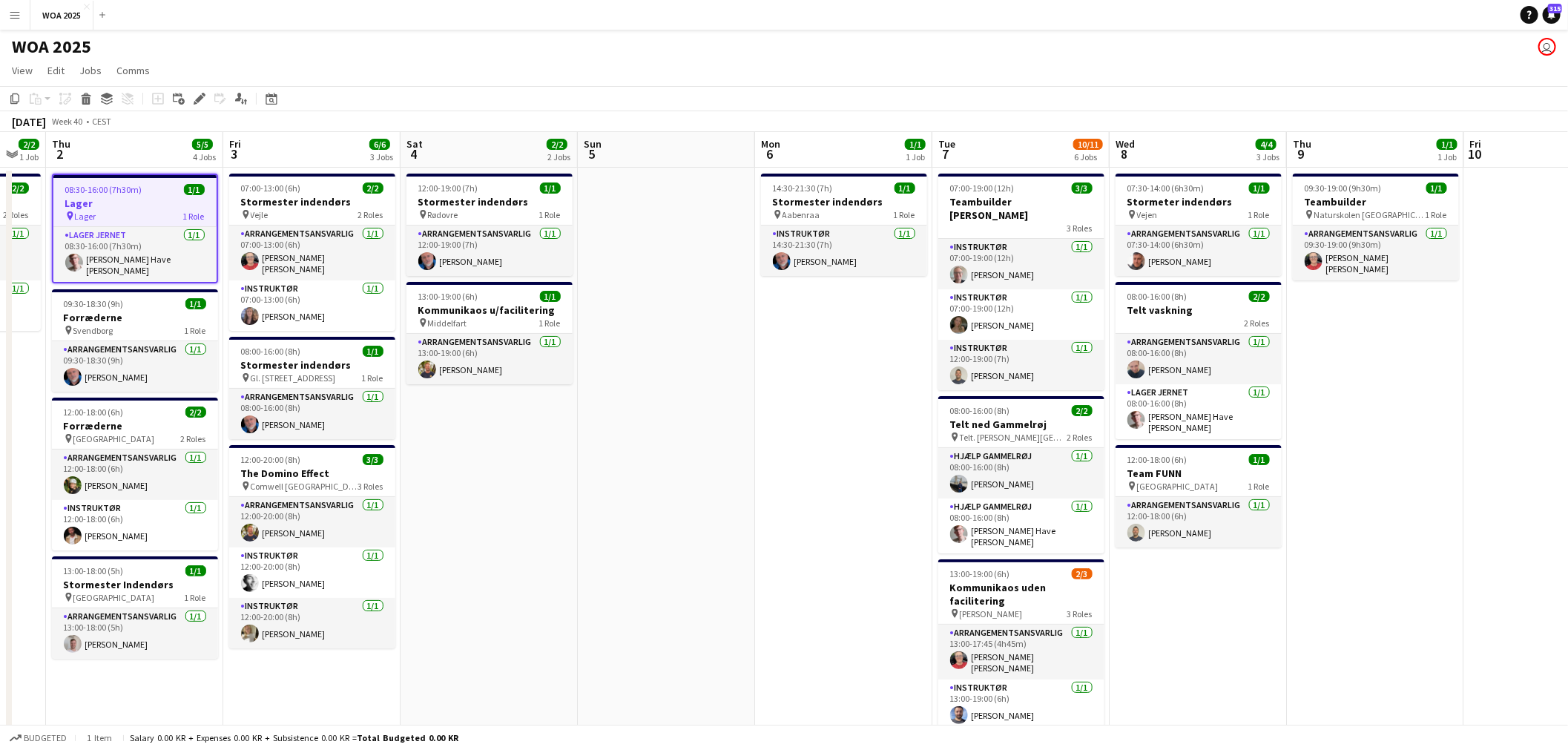
click at [862, 328] on app-date-cell "14:30-21:30 (7h) 1/1 Stormester indendørs pin Aabenraa 1 Role Instruktør [DATE]…" at bounding box center [844, 644] width 178 height 952
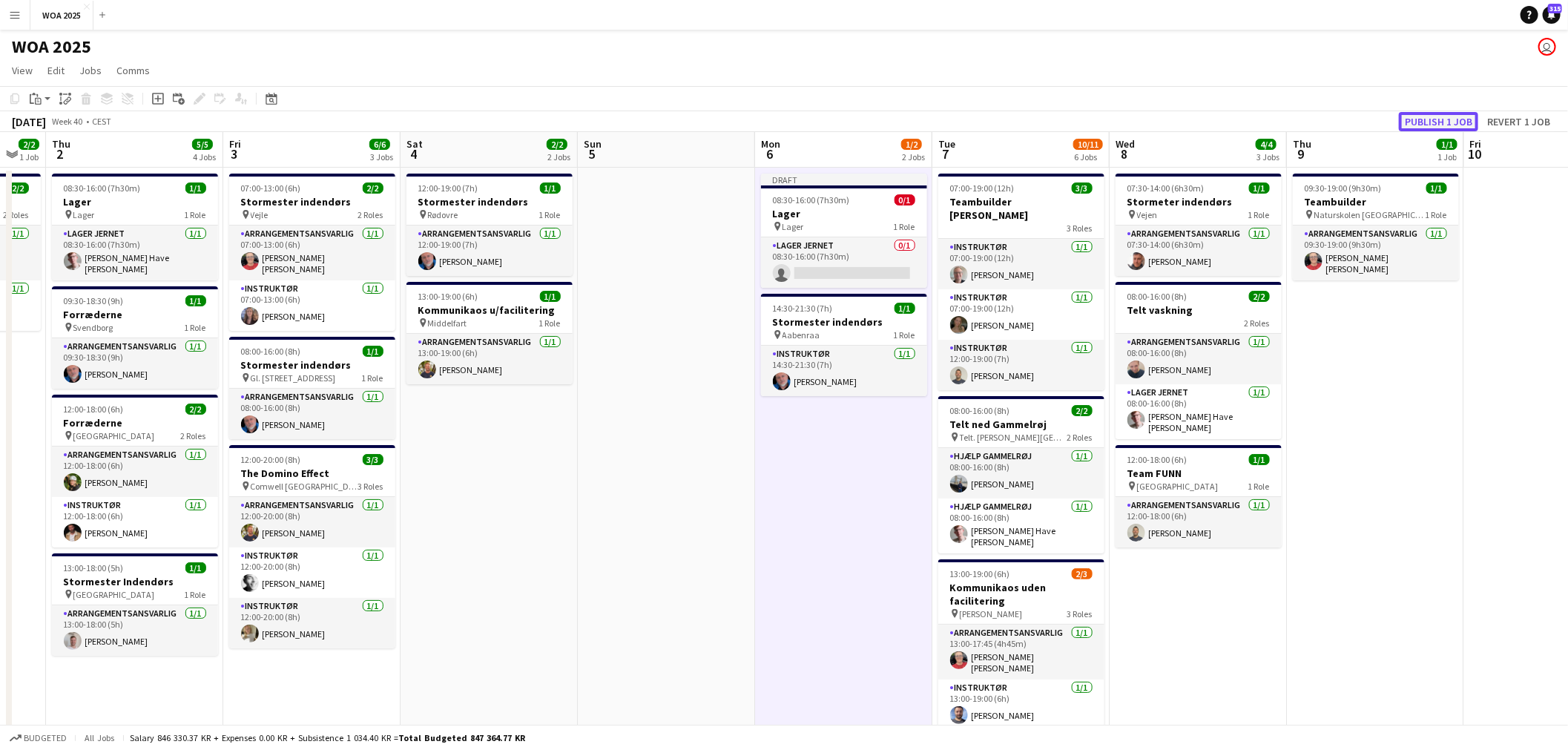
click at [1440, 125] on button "Publish 1 job" at bounding box center [1438, 122] width 79 height 19
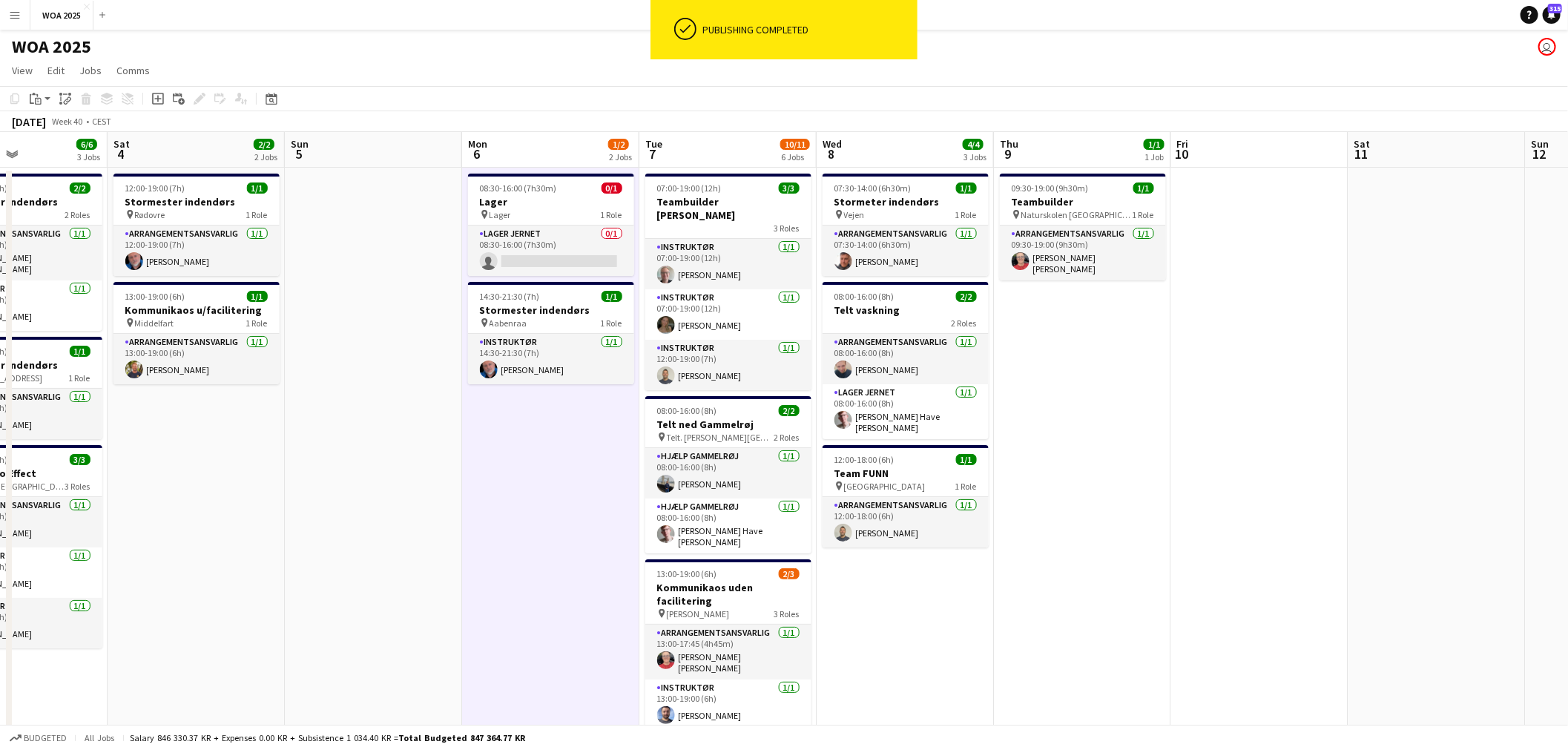
scroll to position [0, 613]
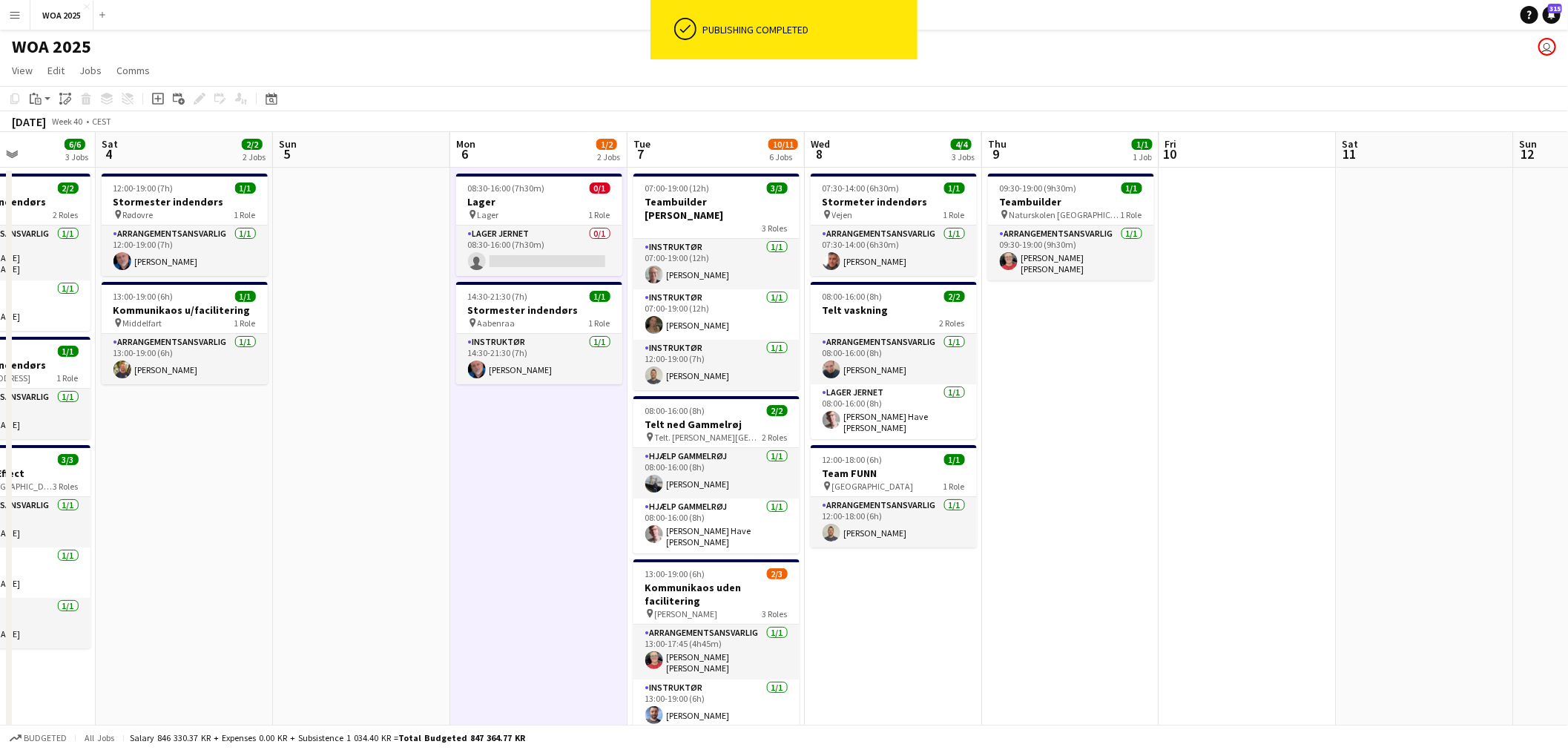
drag, startPoint x: 1439, startPoint y: 374, endPoint x: 1152, endPoint y: 356, distance: 287.6
click at [1152, 356] on app-calendar-viewport "Tue 30 10/10 3 Jobs Wed 1 2/2 1 Job Thu 2 5/5 4 Jobs Fri 3 6/6 3 Jobs Sat 4 2/2…" at bounding box center [784, 625] width 1568 height 987
click at [1046, 379] on app-date-cell "09:30-19:00 (9h30m) 1/1 Teambuilder pin Naturskolen Viborg 1 Role Arrangementsa…" at bounding box center [1070, 644] width 178 height 952
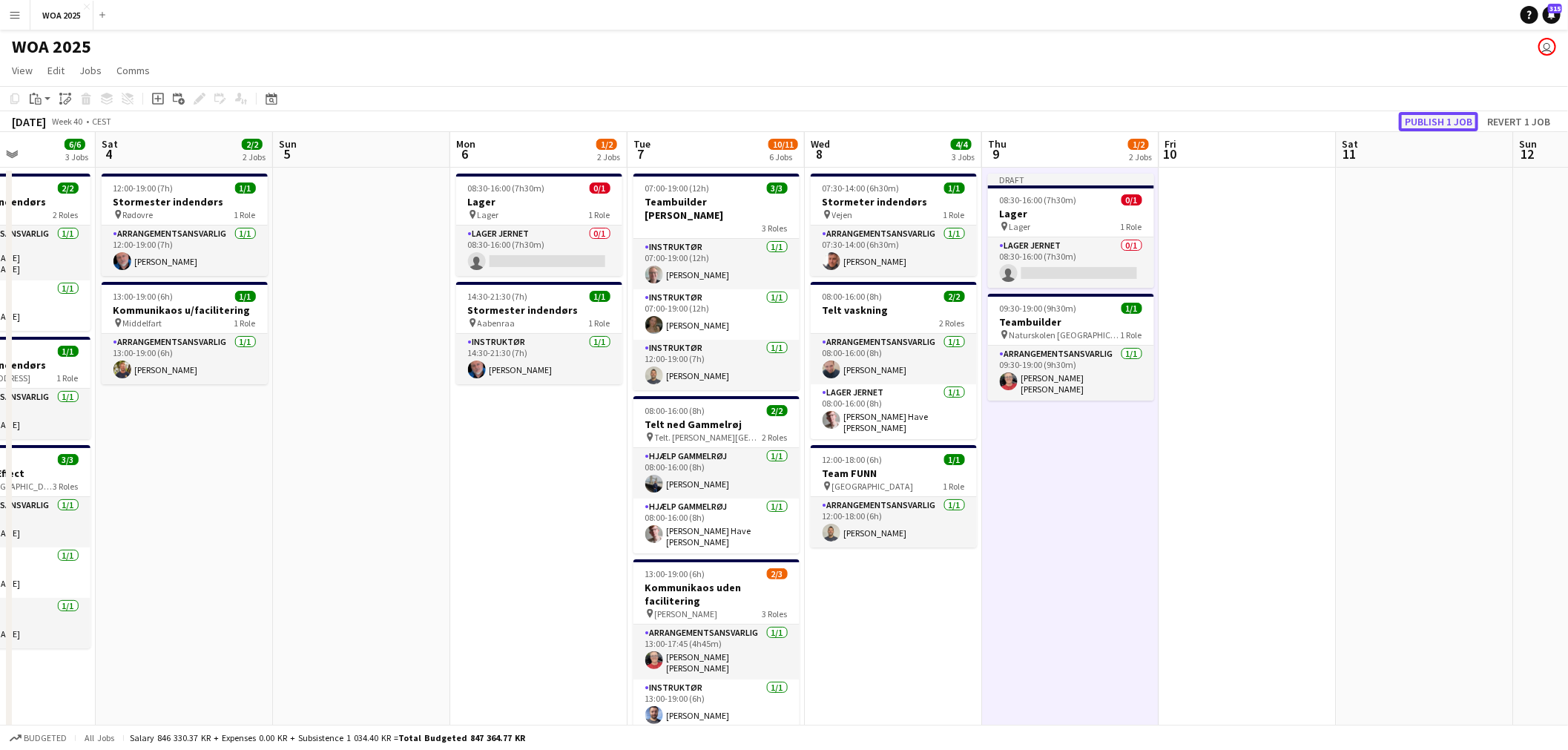
click at [1434, 119] on button "Publish 1 job" at bounding box center [1438, 122] width 79 height 19
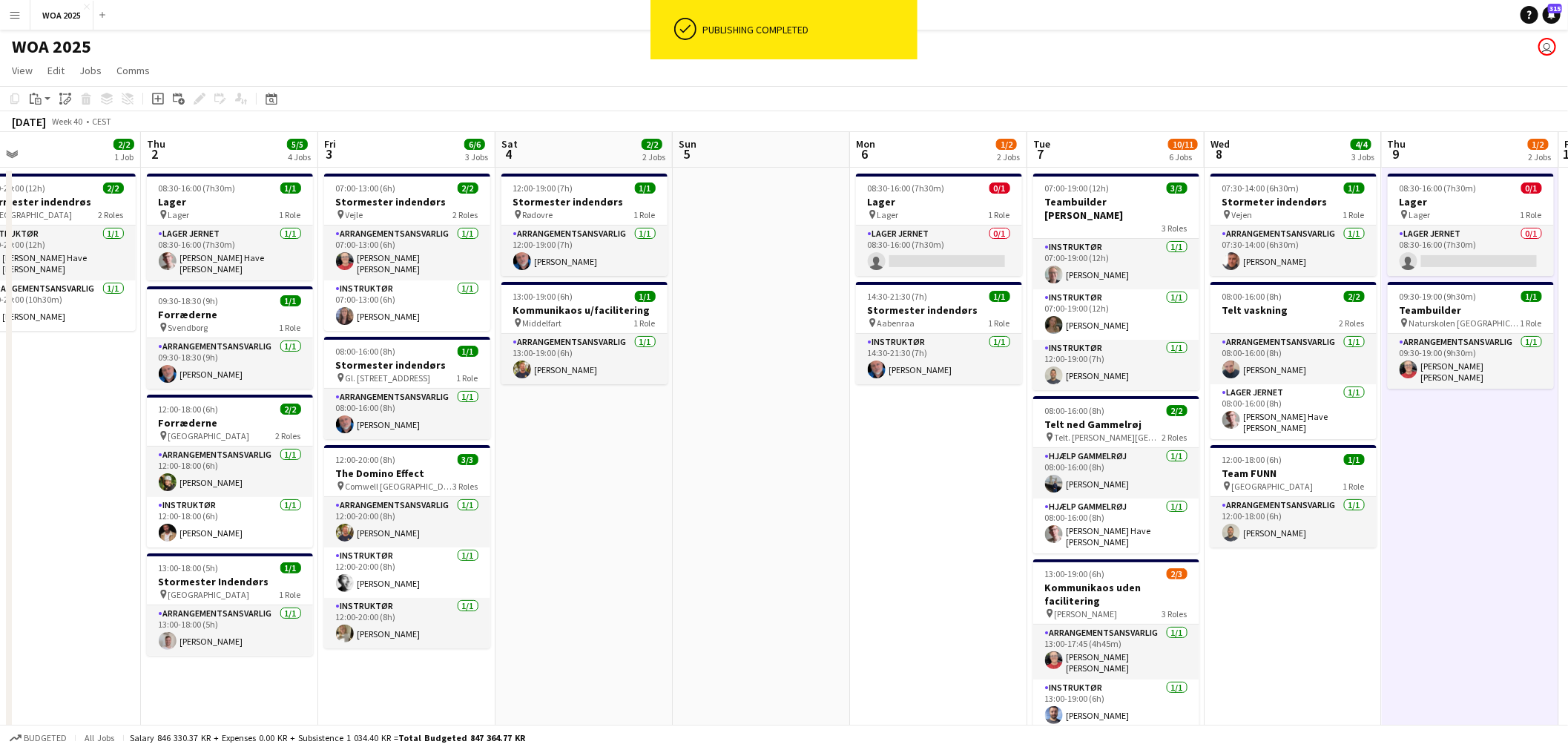
scroll to position [0, 383]
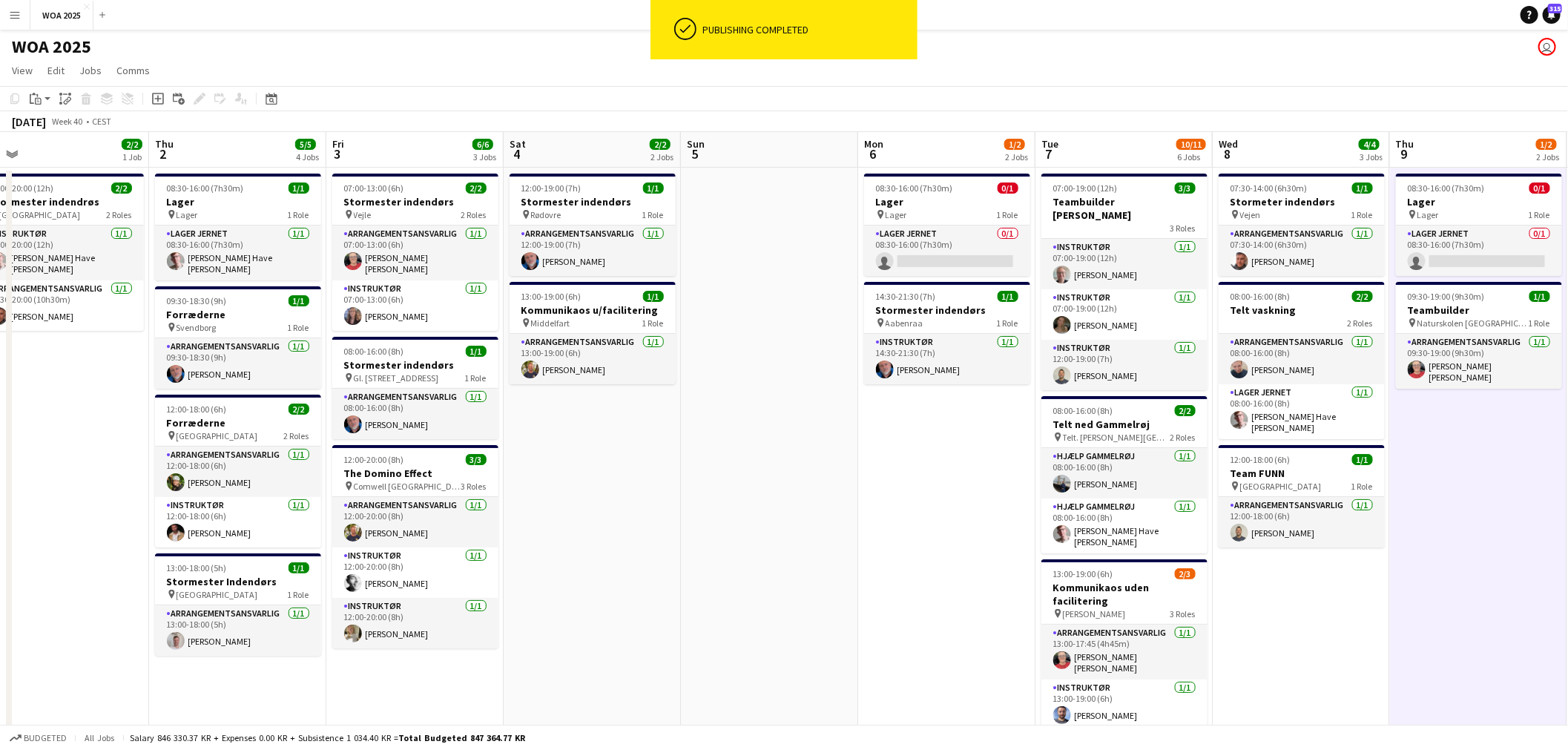
drag, startPoint x: 518, startPoint y: 159, endPoint x: 762, endPoint y: 172, distance: 244.3
click at [762, 172] on app-calendar-viewport "Mon 29 6/6 4 Jobs Tue 30 10/10 3 Jobs Wed 1 2/2 1 Job Thu 2 5/5 4 Jobs Fri 3 6/…" at bounding box center [784, 625] width 1568 height 987
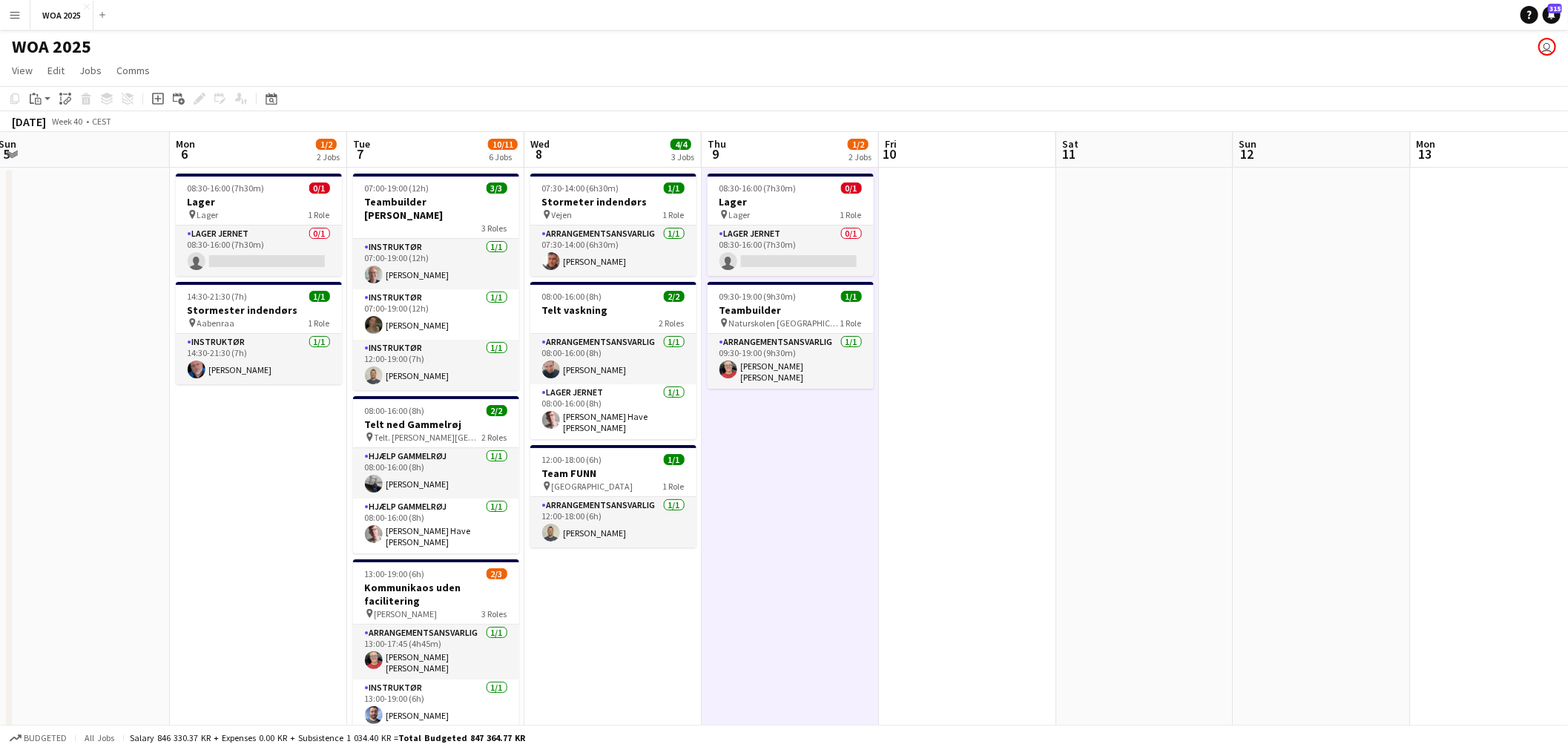
drag, startPoint x: 1044, startPoint y: 505, endPoint x: 532, endPoint y: 518, distance: 512.2
click at [532, 518] on app-calendar-viewport "Thu 2 5/5 4 Jobs Fri 3 6/6 3 Jobs Sat 4 2/2 2 Jobs Sun 5 Mon 6 1/2 2 Jobs Tue 7…" at bounding box center [784, 625] width 1568 height 987
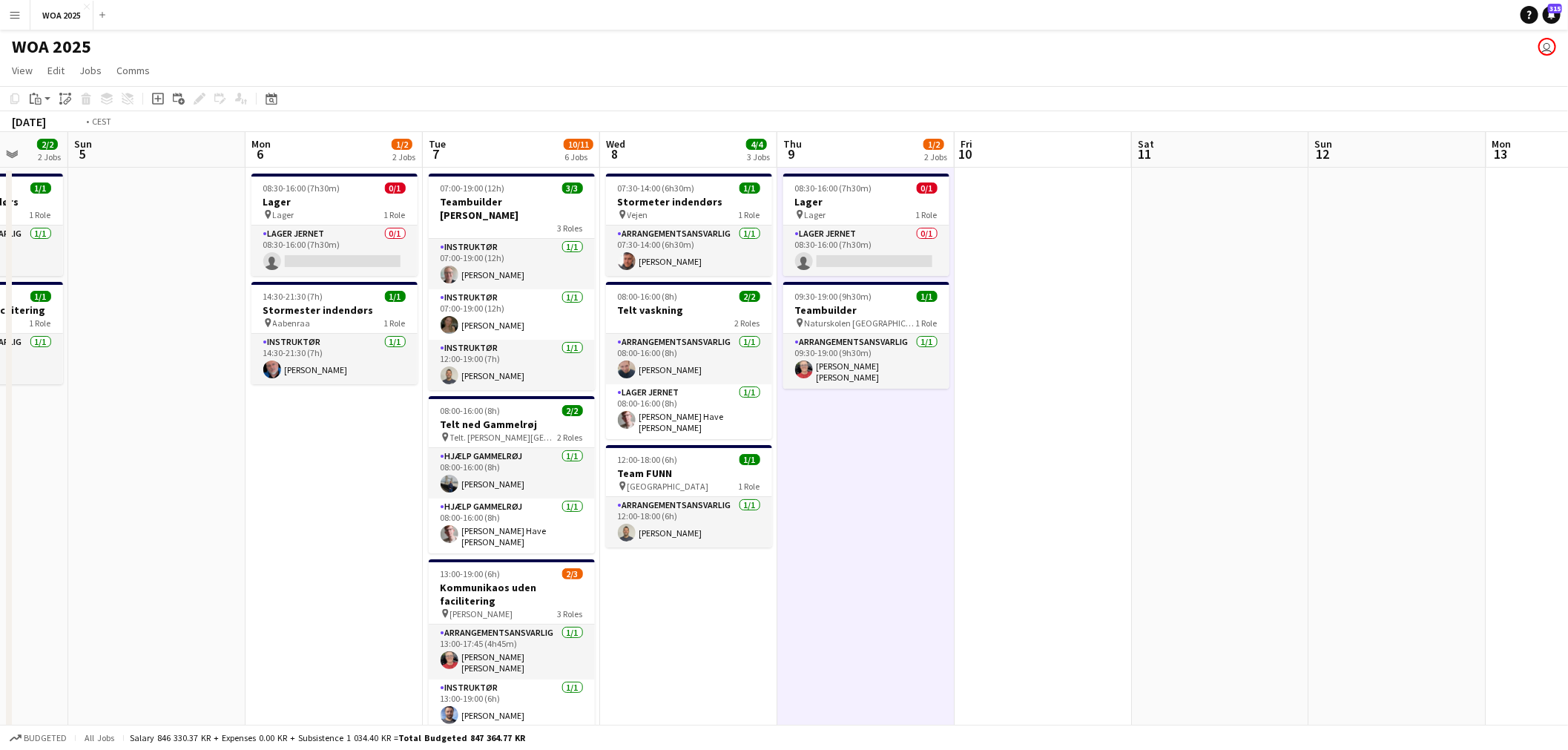
drag, startPoint x: 984, startPoint y: 485, endPoint x: 1032, endPoint y: 454, distance: 57.1
click at [545, 497] on app-calendar-viewport "Thu 2 5/5 4 Jobs Fri 3 6/6 3 Jobs Sat 4 2/2 2 Jobs Sun 5 Mon 6 1/2 2 Jobs Tue 7…" at bounding box center [784, 625] width 1568 height 987
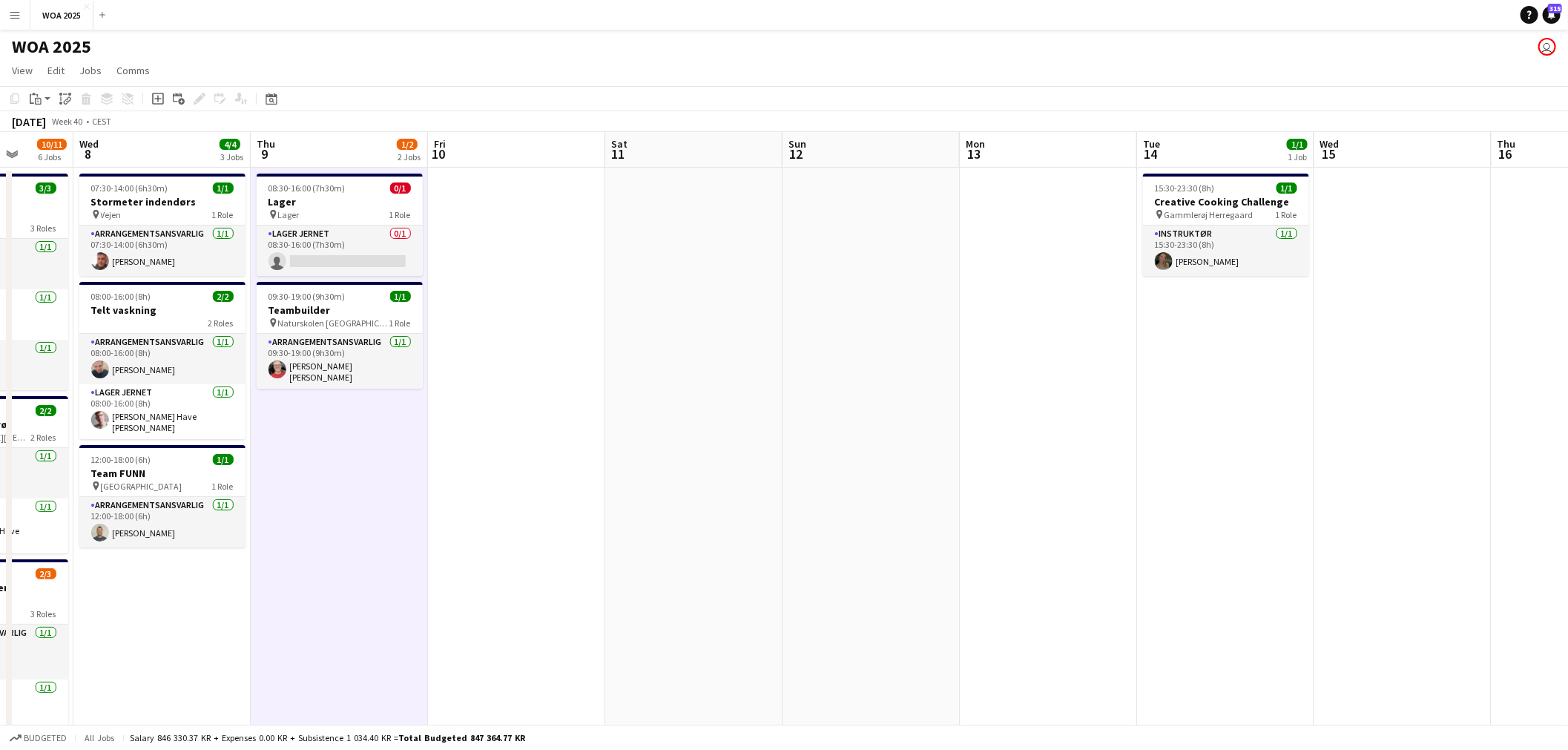
click at [614, 499] on app-calendar-viewport "Sun 5 Mon 6 1/2 2 Jobs Tue 7 10/11 6 Jobs Wed 8 4/4 3 Jobs Thu 9 1/2 2 Jobs Fri…" at bounding box center [784, 625] width 1568 height 987
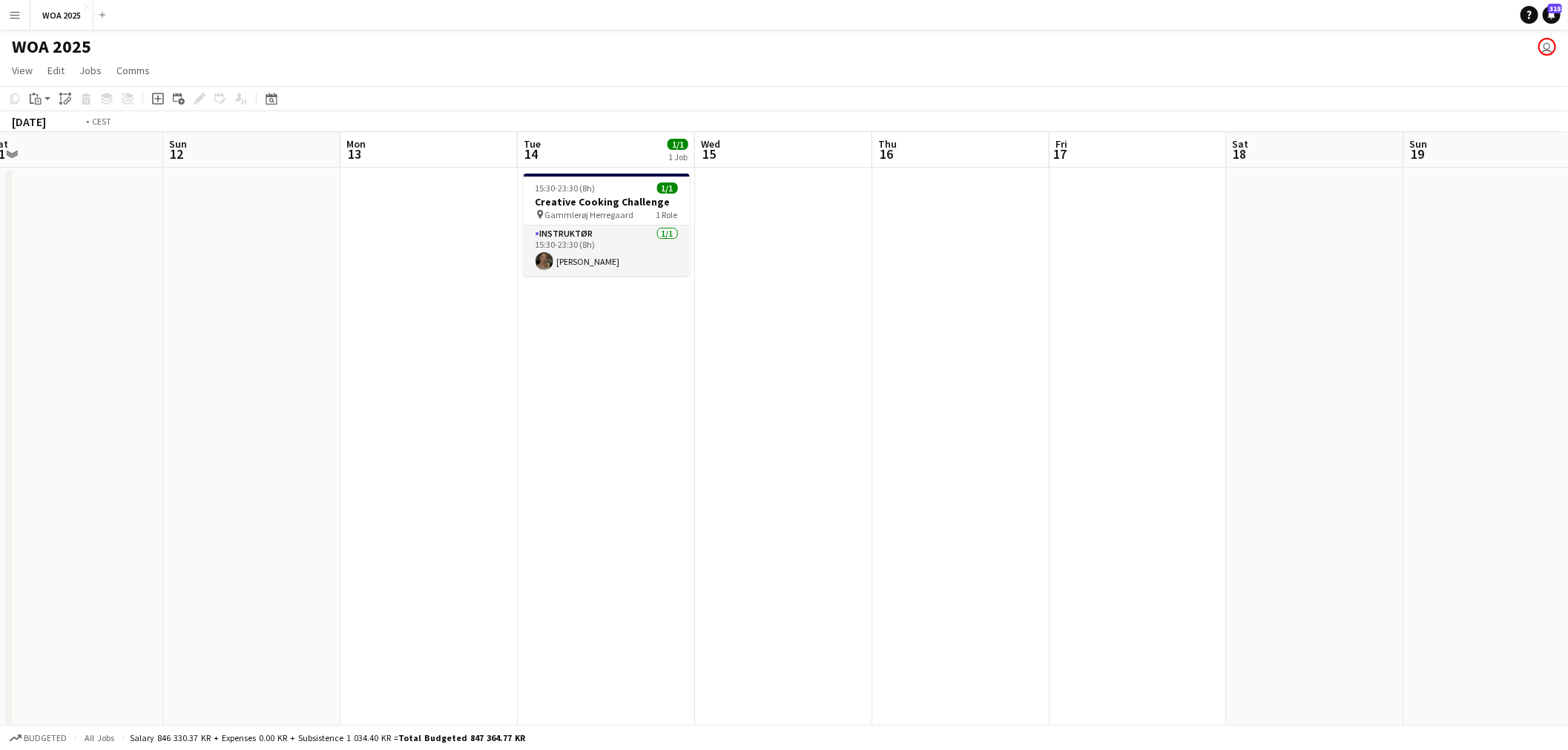
click at [577, 499] on app-calendar-viewport "Wed 8 4/4 3 Jobs Thu 9 1/2 2 Jobs Fri 10 Sat 11 Sun 12 Mon 13 Tue 14 1/1 1 Job …" at bounding box center [784, 625] width 1568 height 987
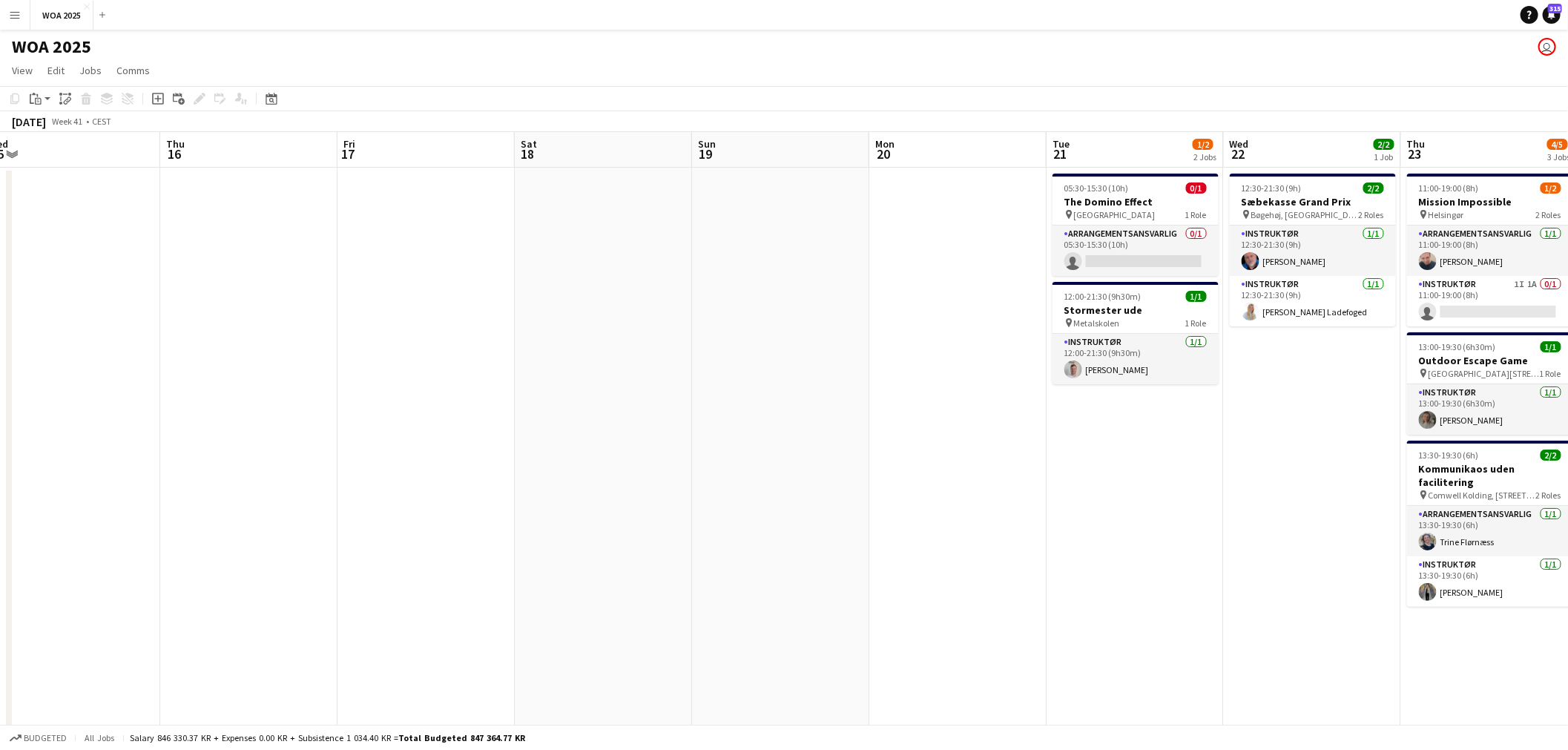
drag, startPoint x: 1071, startPoint y: 487, endPoint x: 697, endPoint y: 496, distance: 374.1
click at [668, 496] on app-calendar-viewport "Sun 12 Mon 13 Tue 14 1/1 1 Job Wed 15 Thu 16 Fri 17 Sat 18 Sun 19 Mon 20 Tue 21…" at bounding box center [784, 625] width 1568 height 987
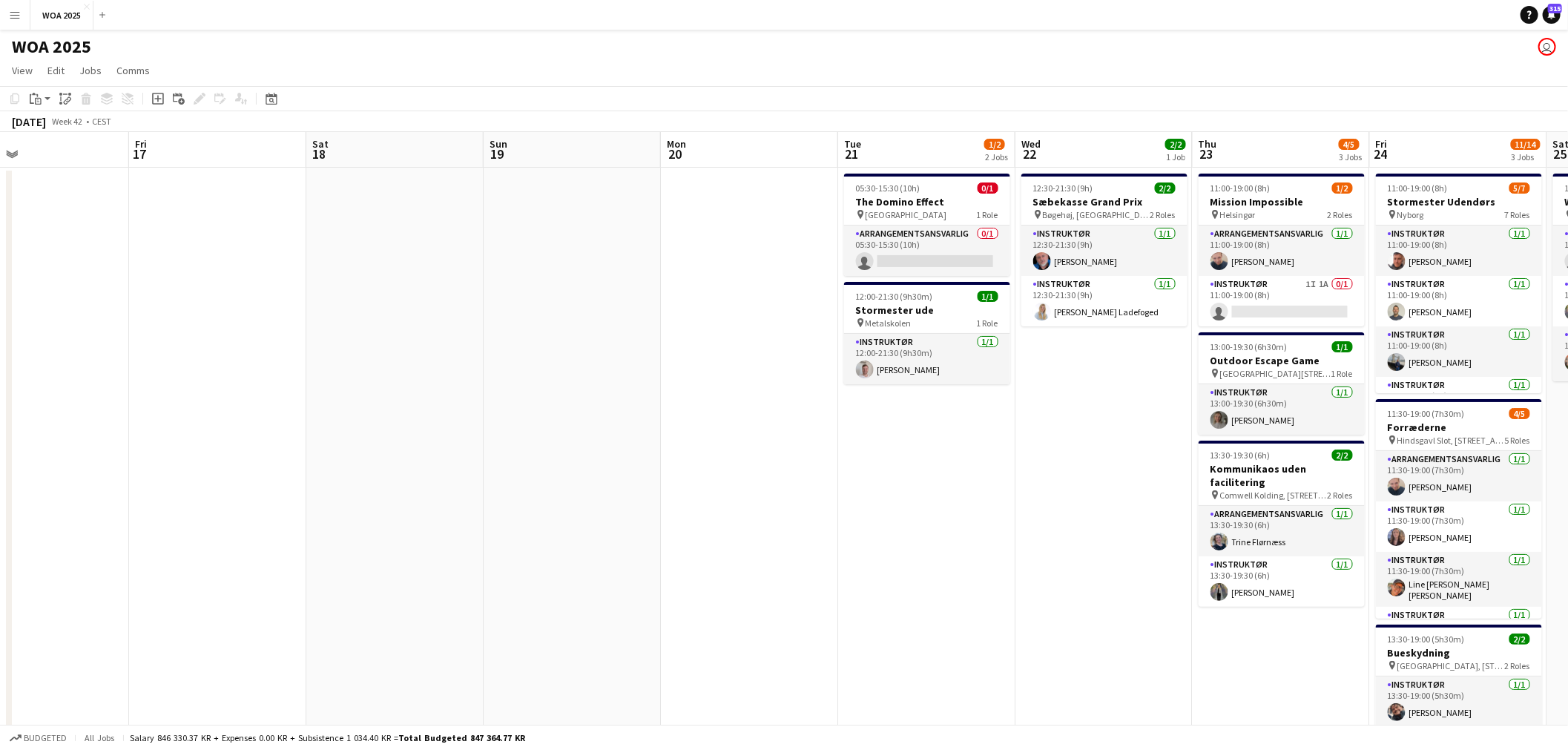
drag, startPoint x: 1091, startPoint y: 495, endPoint x: 568, endPoint y: 509, distance: 523.2
click at [579, 508] on app-calendar-viewport "Mon 13 Tue 14 1/1 1 Job Wed 15 Thu 16 Fri 17 Sat 18 Sun 19 Mon 20 Tue 21 1/2 2 …" at bounding box center [784, 625] width 1568 height 987
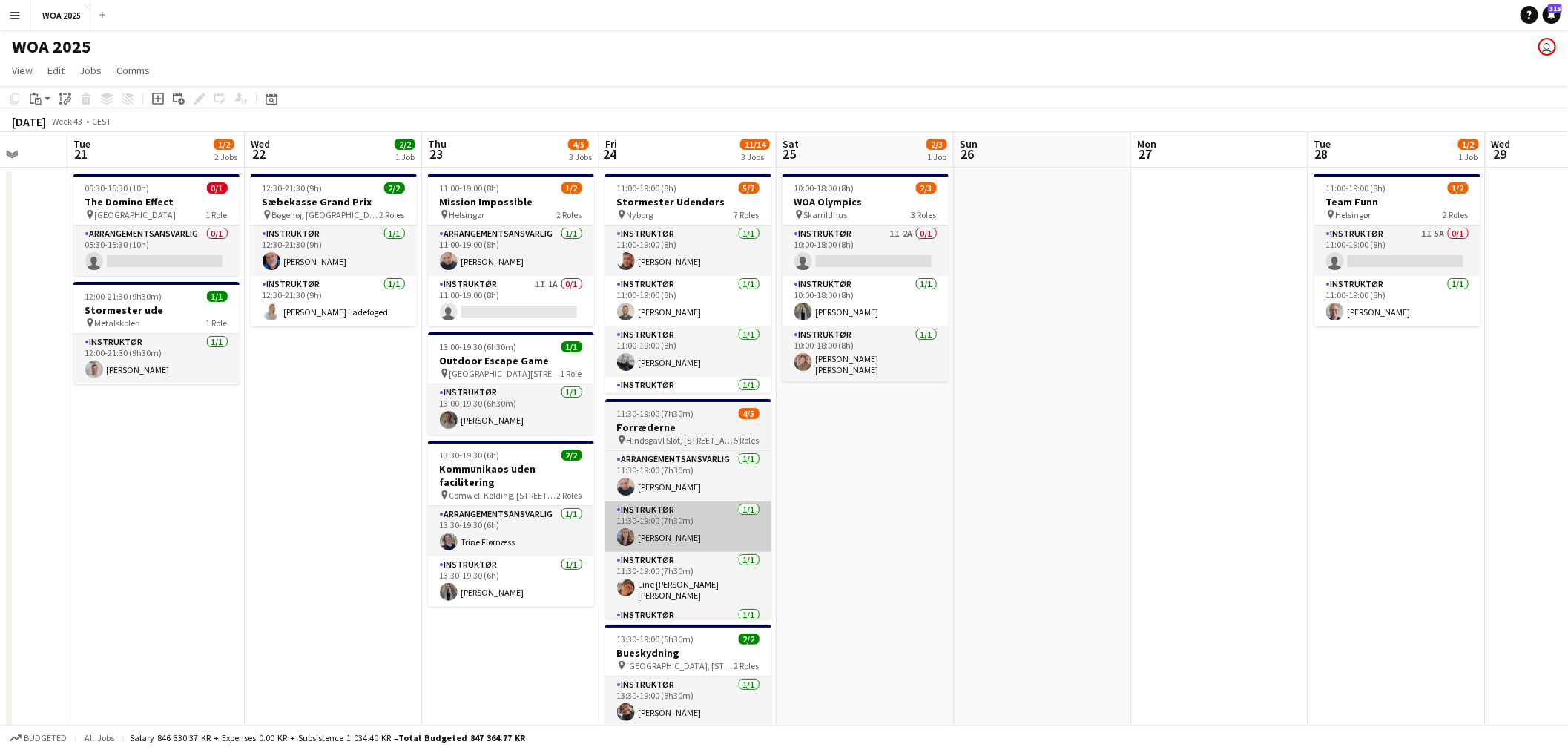
drag, startPoint x: 680, startPoint y: 498, endPoint x: 589, endPoint y: 512, distance: 92.1
click at [494, 507] on app-calendar-viewport "Sat 18 Sun 19 Mon 20 Tue 21 1/2 2 Jobs Wed 22 2/2 1 Job Thu 23 4/5 3 Jobs Fri 2…" at bounding box center [784, 625] width 1568 height 987
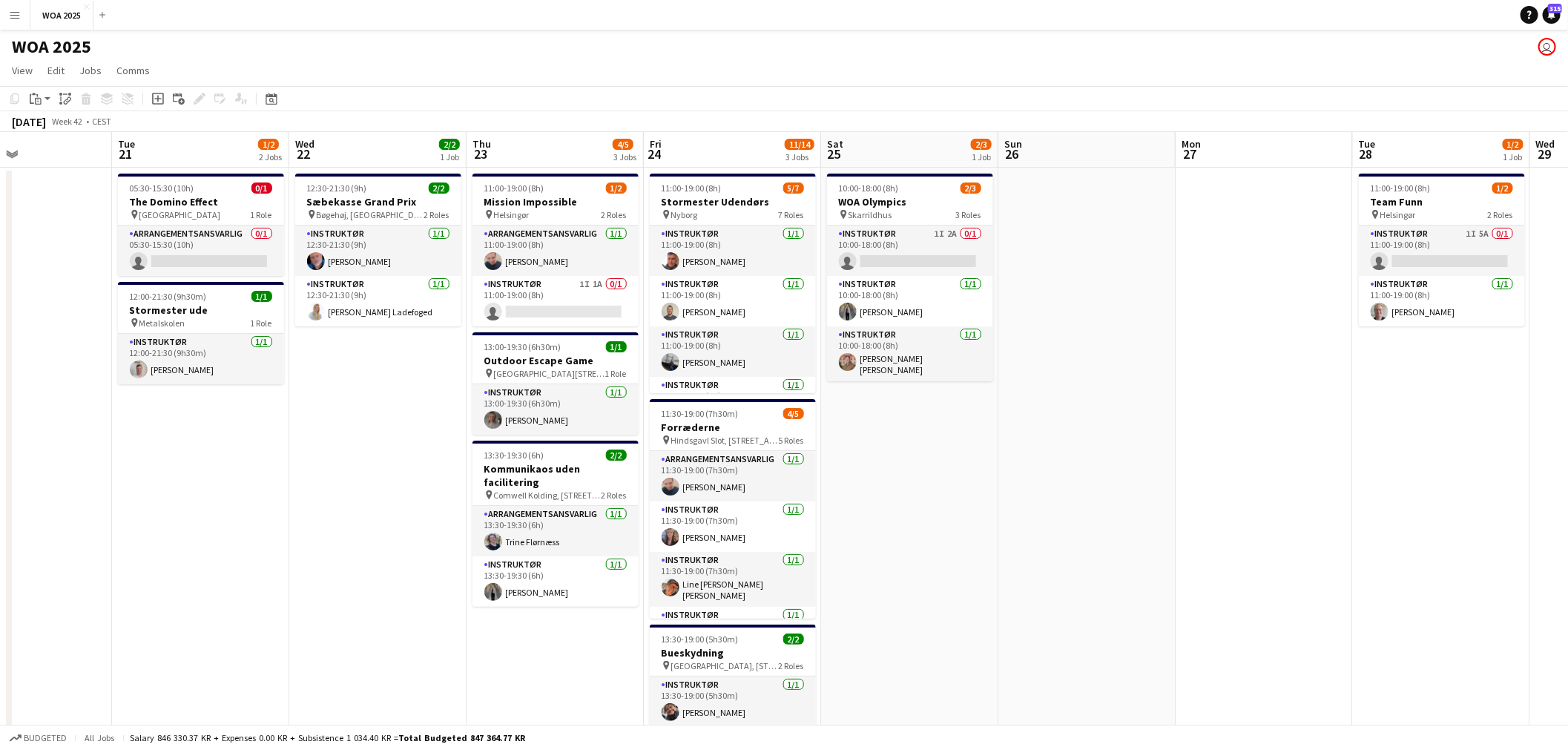
drag, startPoint x: 1108, startPoint y: 507, endPoint x: 742, endPoint y: 510, distance: 366.0
click at [744, 510] on app-calendar-viewport "Sat 18 Sun 19 Mon 20 Tue 21 1/2 2 Jobs Wed 22 2/2 1 Job Thu 23 4/5 3 Jobs Fri 2…" at bounding box center [784, 625] width 1568 height 987
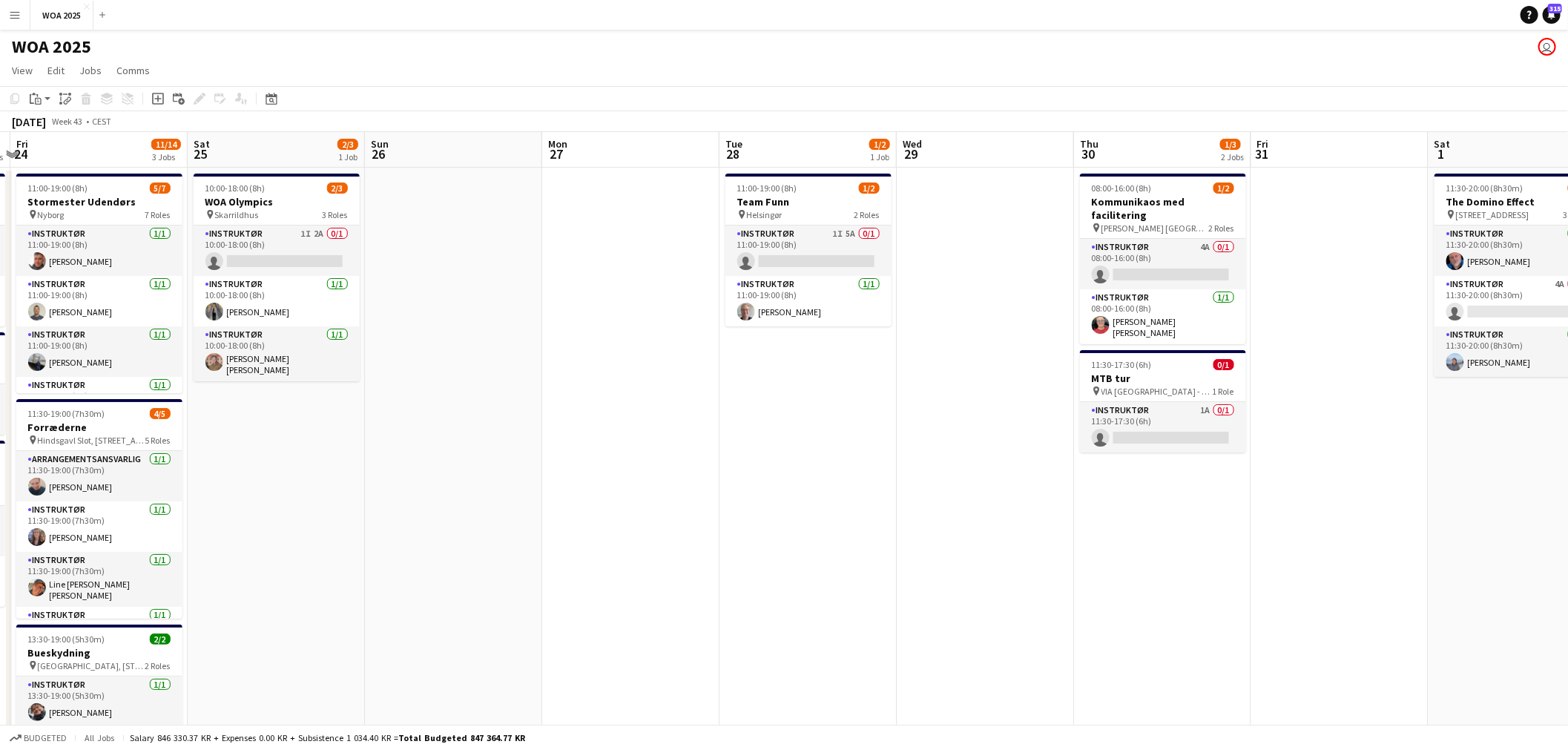
scroll to position [0, 531]
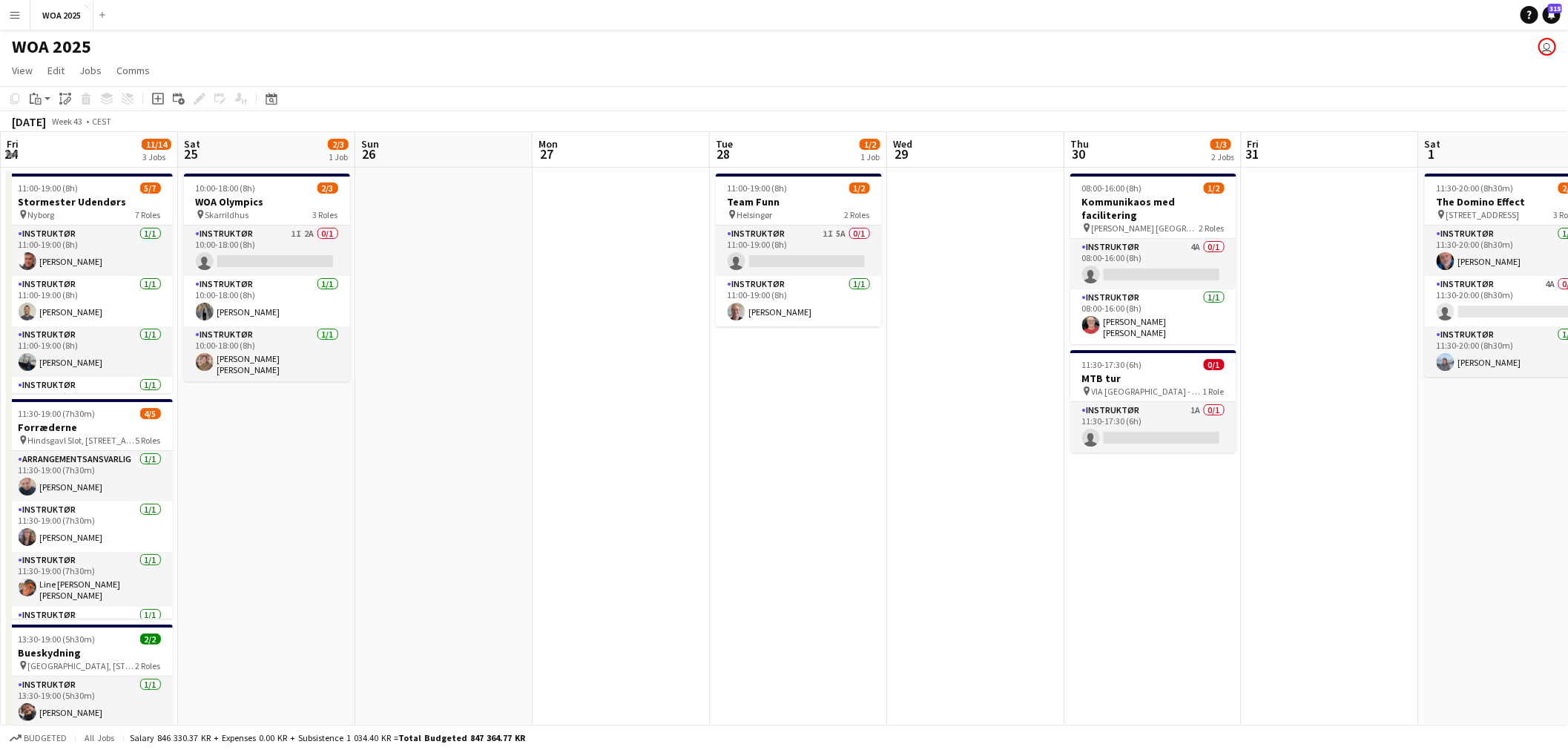
drag, startPoint x: 981, startPoint y: 510, endPoint x: 795, endPoint y: 518, distance: 186.2
click at [795, 518] on app-calendar-viewport "Tue 21 1/2 2 Jobs Wed 22 2/2 1 Job Thu 23 4/5 3 Jobs Fri 24 11/14 3 Jobs Sat 25…" at bounding box center [784, 625] width 1568 height 987
click at [972, 371] on app-date-cell at bounding box center [976, 644] width 178 height 952
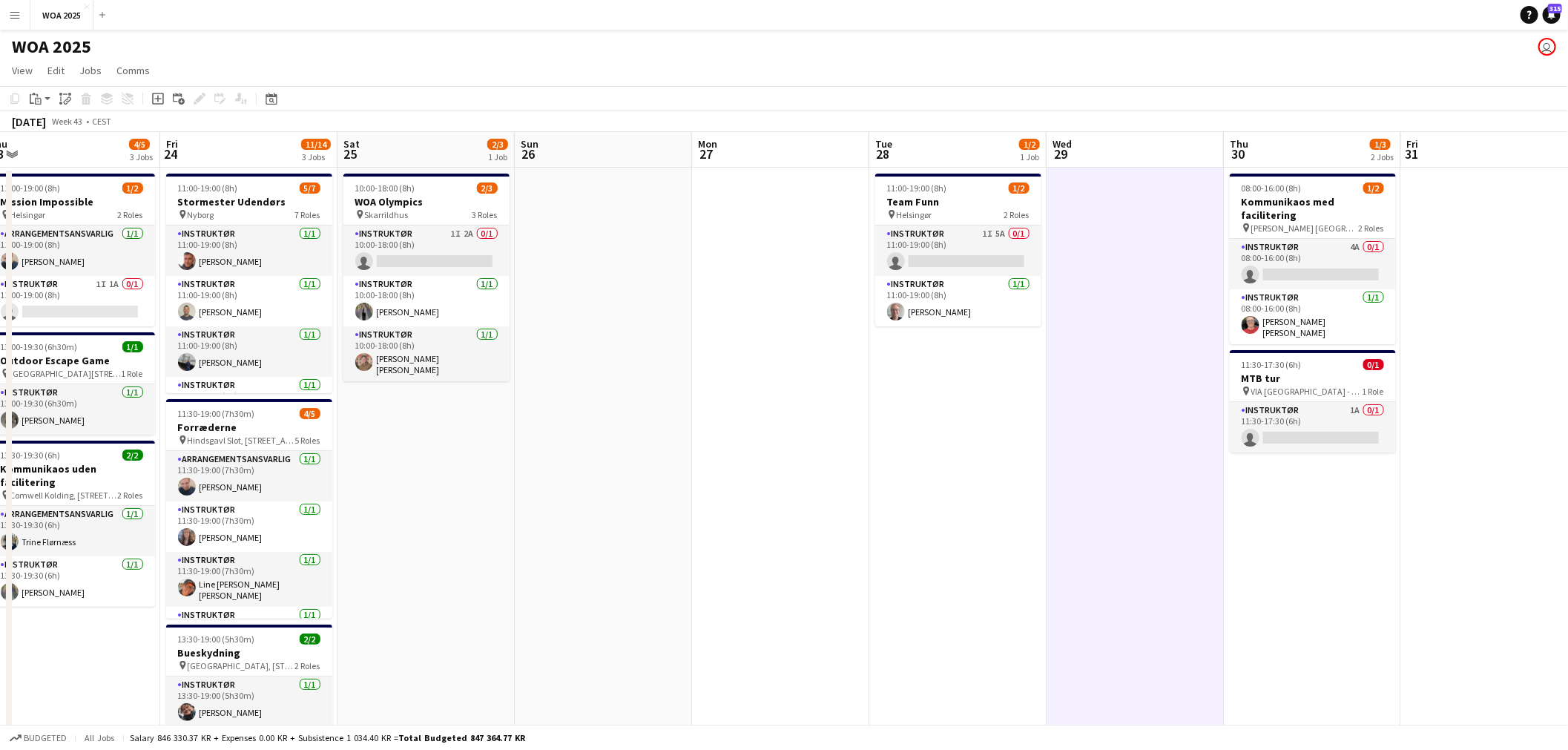
scroll to position [0, 366]
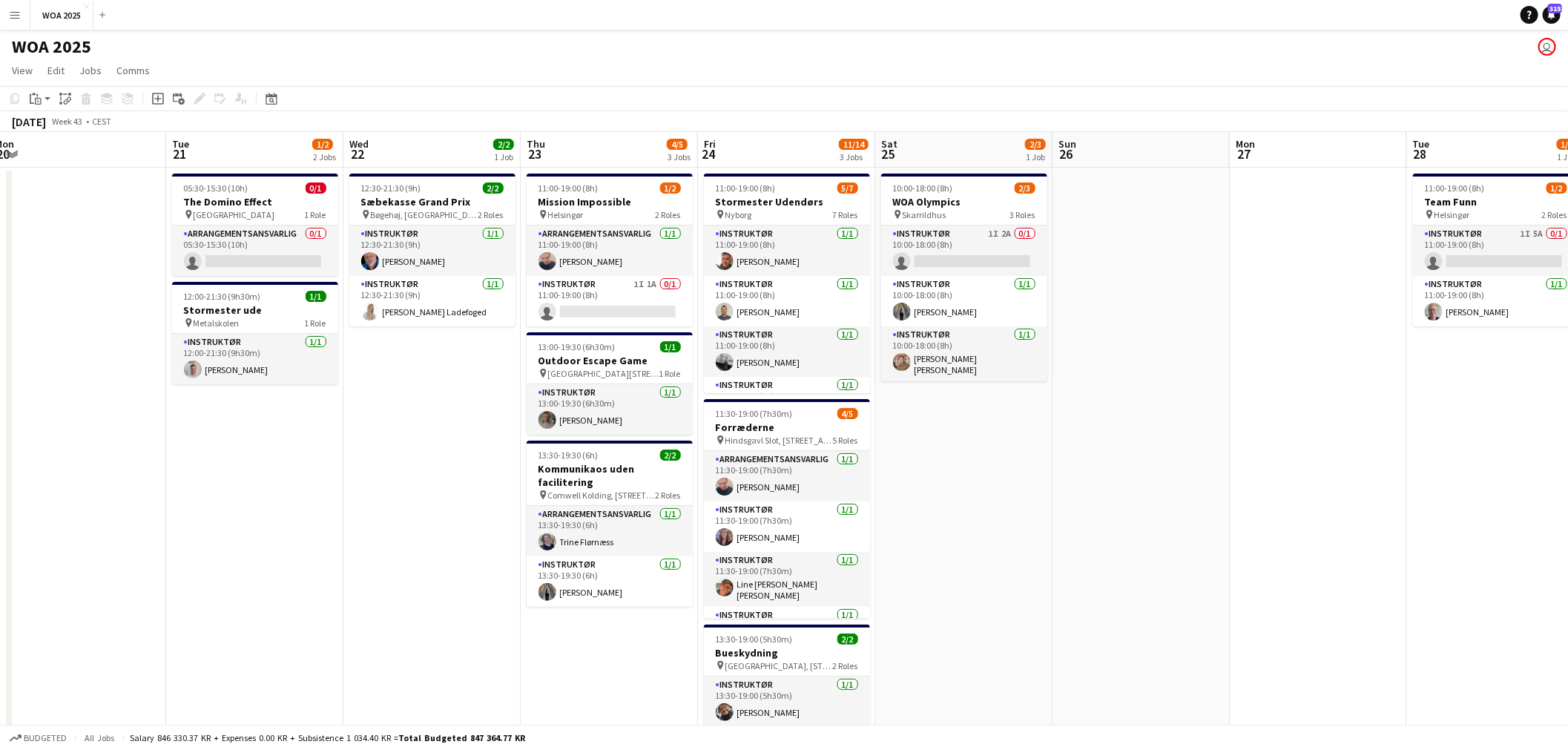
drag, startPoint x: 561, startPoint y: 434, endPoint x: 1181, endPoint y: 402, distance: 620.8
click at [1181, 402] on app-calendar-viewport "Sat 18 Sun 19 Mon 20 Tue 21 1/2 2 Jobs Wed 22 2/2 1 Job Thu 23 4/5 3 Jobs Fri 2…" at bounding box center [784, 625] width 1568 height 987
